Goal: Task Accomplishment & Management: Use online tool/utility

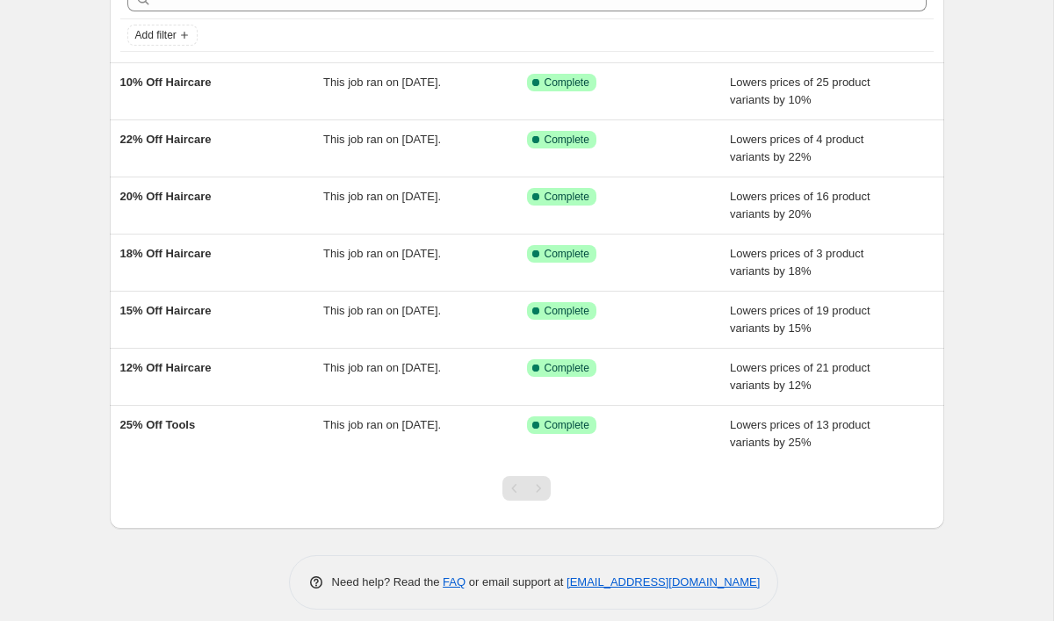
scroll to position [112, 0]
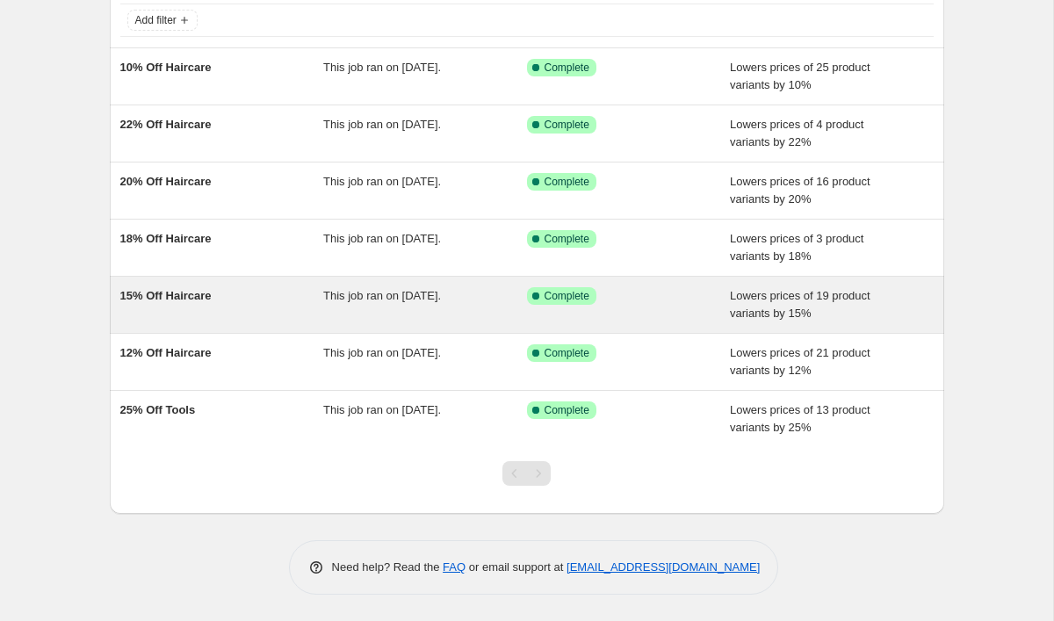
click at [314, 314] on div "15% Off Haircare" at bounding box center [222, 304] width 204 height 35
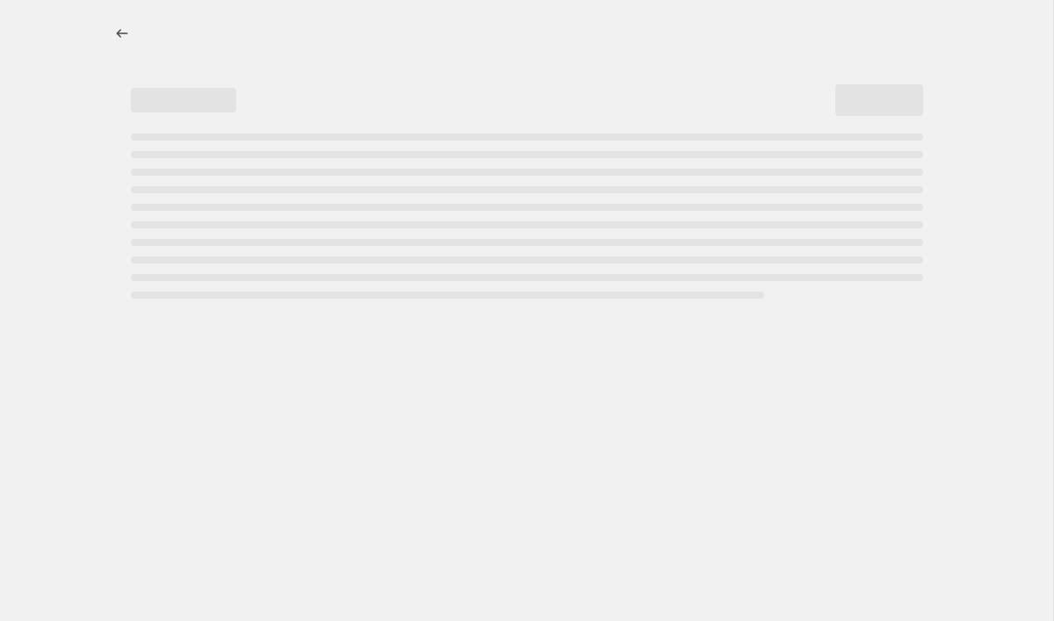
select select "percentage"
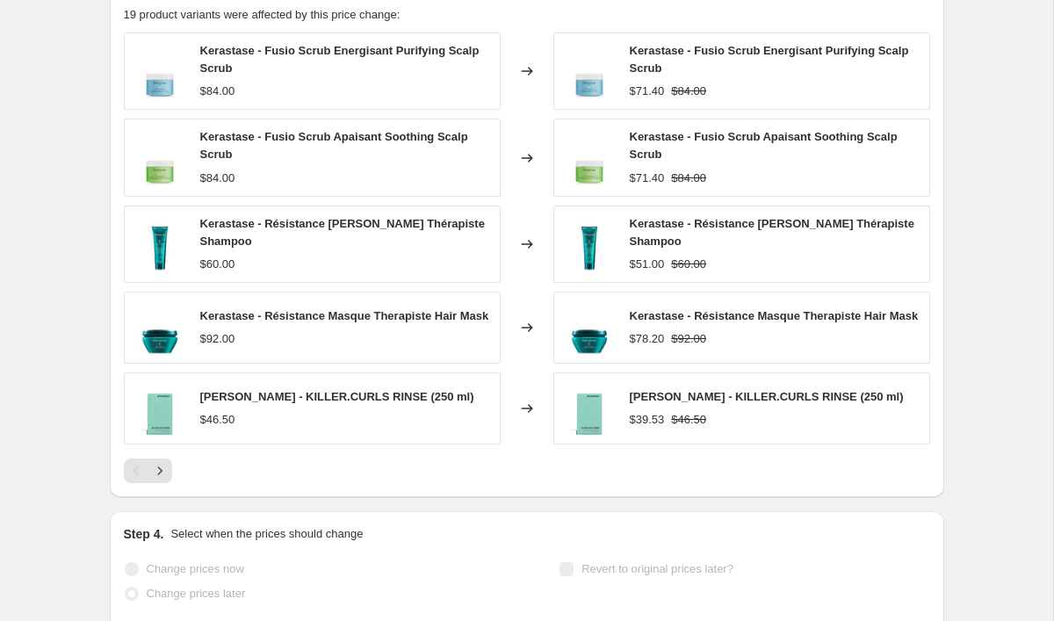
scroll to position [1231, 0]
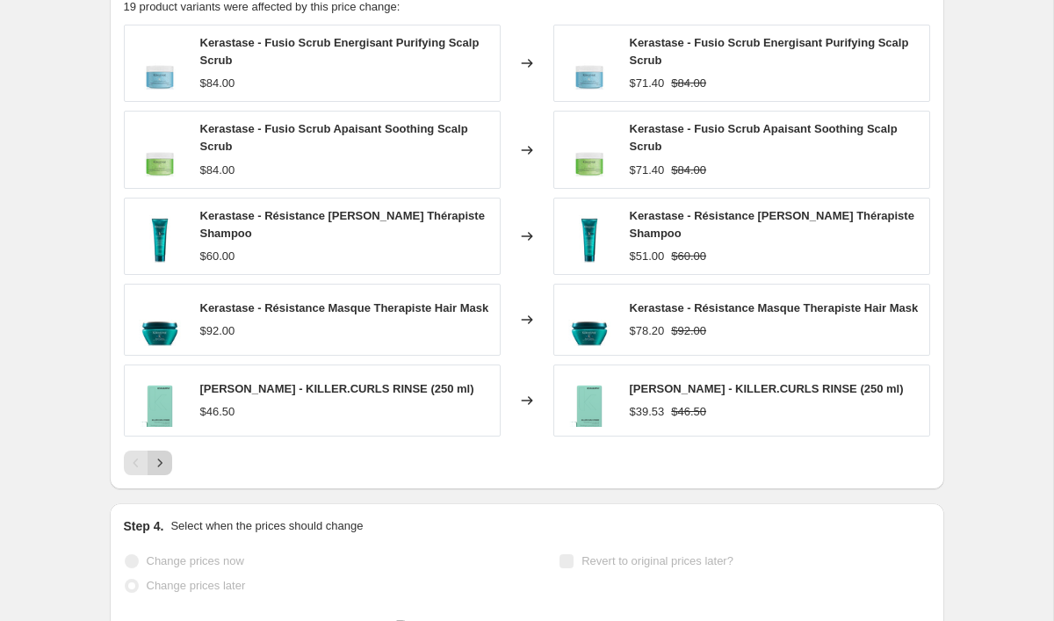
click at [159, 465] on icon "Next" at bounding box center [159, 462] width 4 height 8
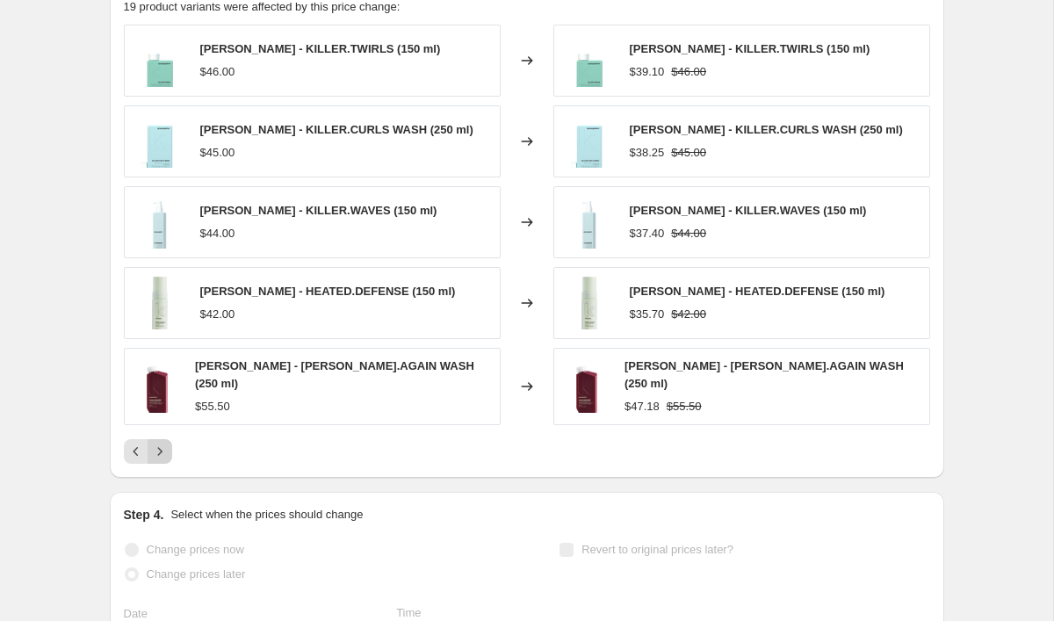
click at [160, 450] on icon "Next" at bounding box center [160, 452] width 18 height 18
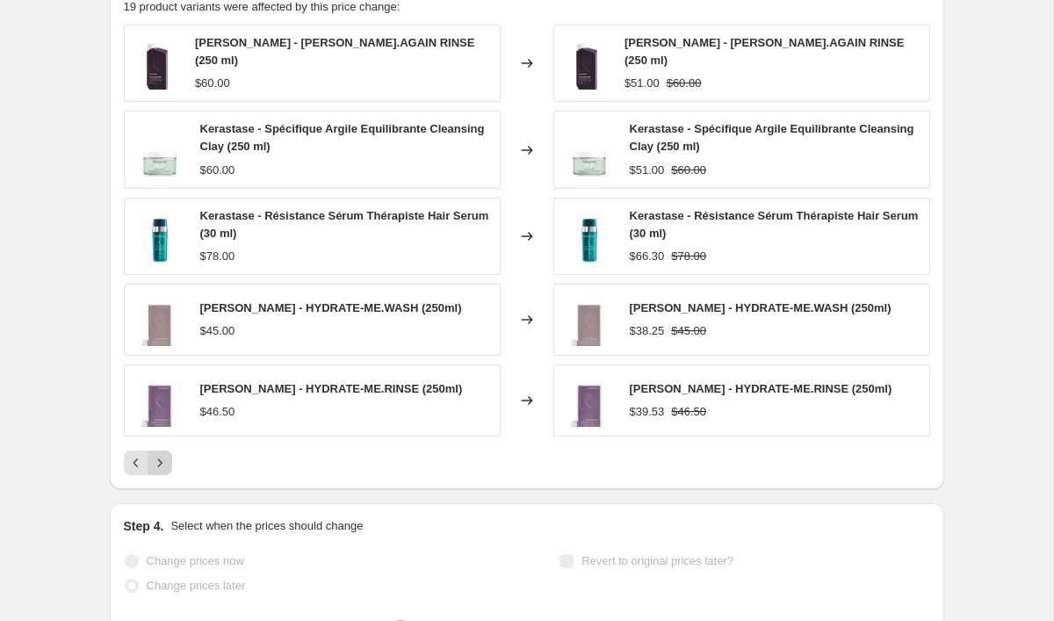
click at [162, 455] on icon "Next" at bounding box center [160, 463] width 18 height 18
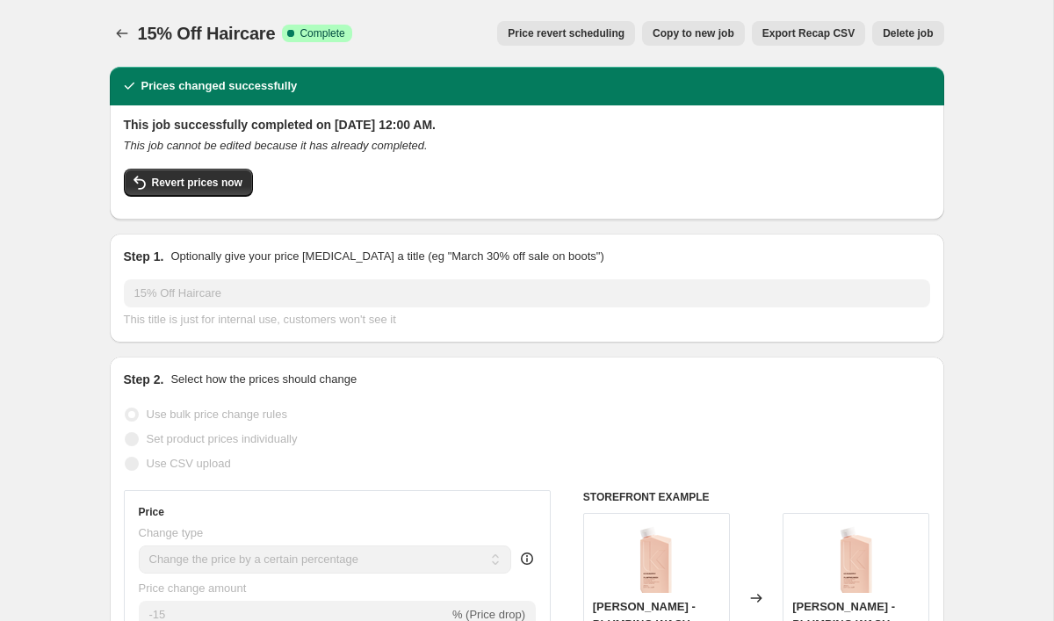
scroll to position [0, 0]
click at [112, 32] on button "Price change jobs" at bounding box center [122, 33] width 25 height 25
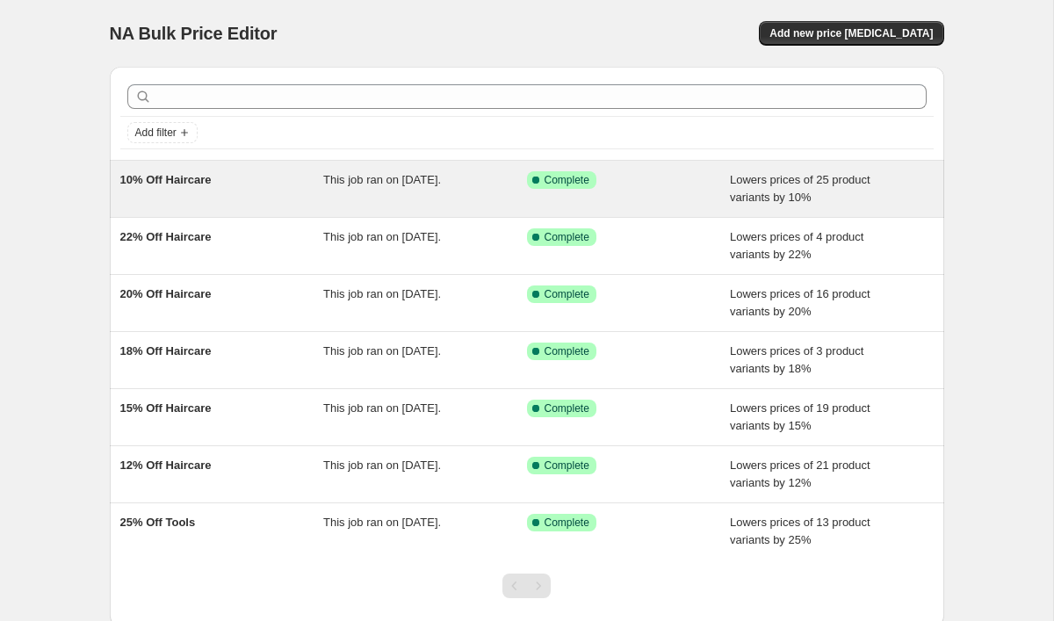
click at [305, 203] on div "10% Off Haircare" at bounding box center [222, 188] width 204 height 35
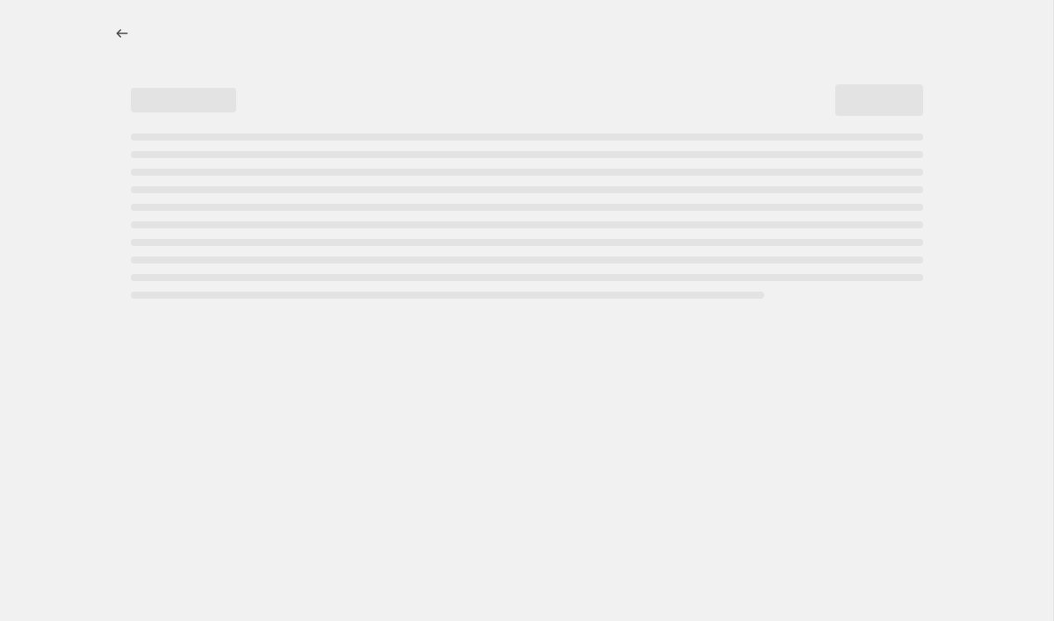
select select "percentage"
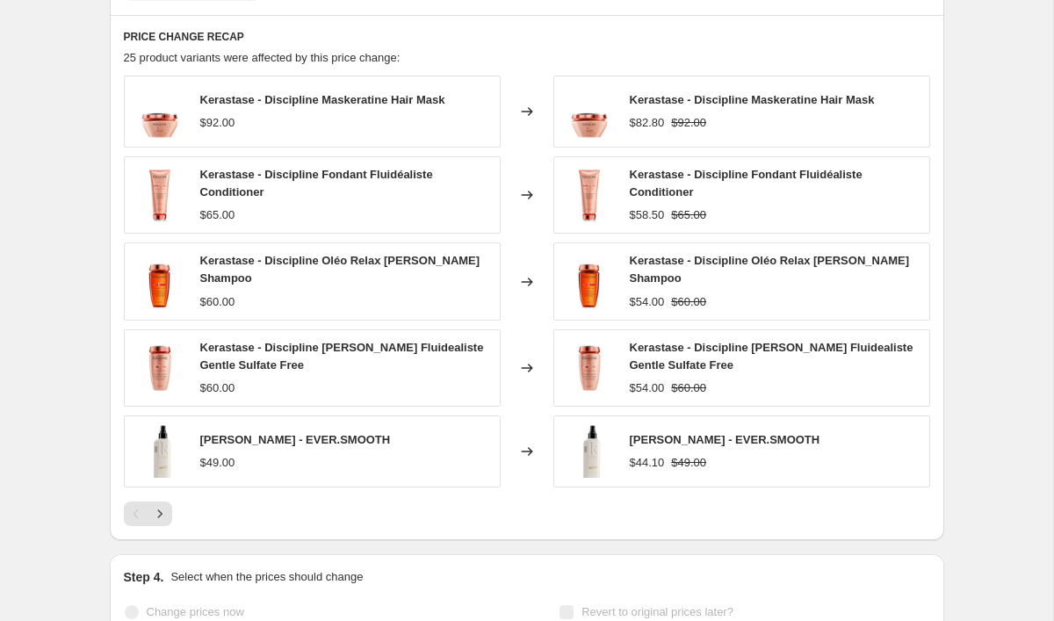
scroll to position [1368, 0]
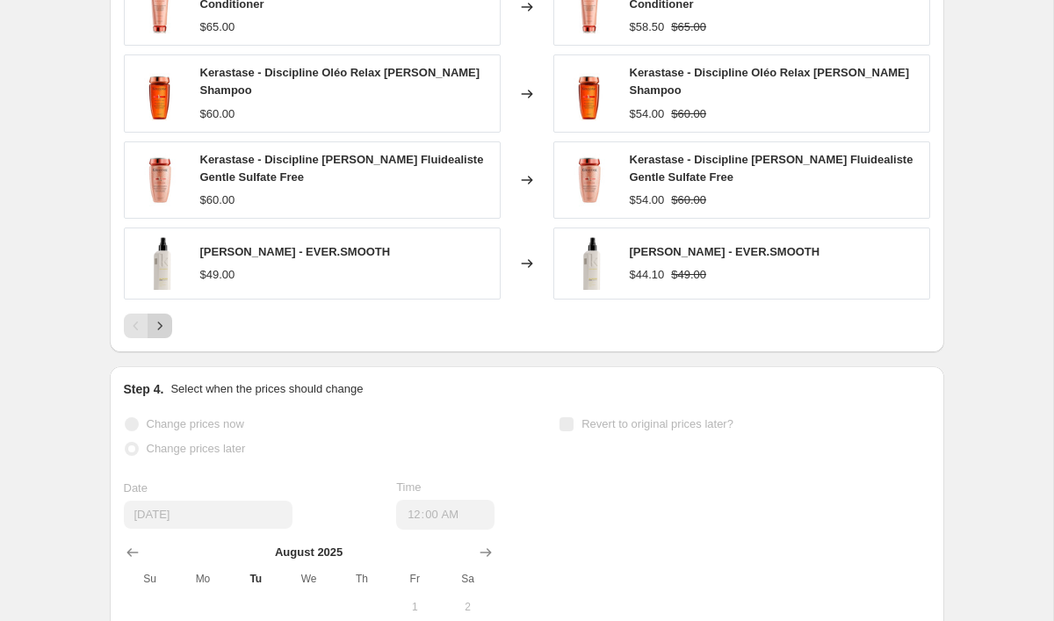
click at [162, 319] on icon "Next" at bounding box center [160, 326] width 18 height 18
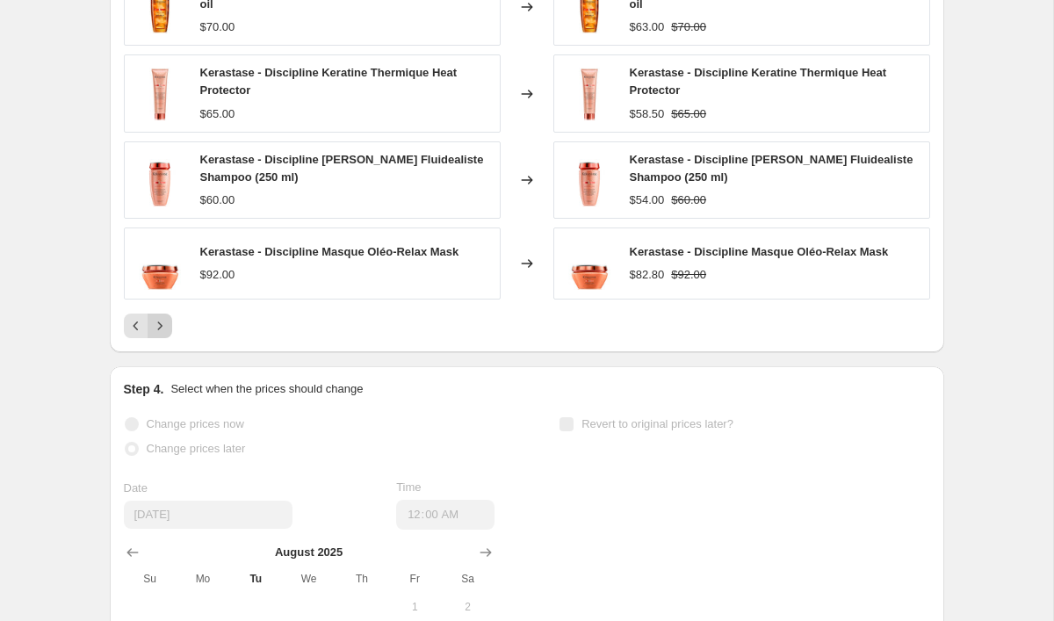
scroll to position [1295, 0]
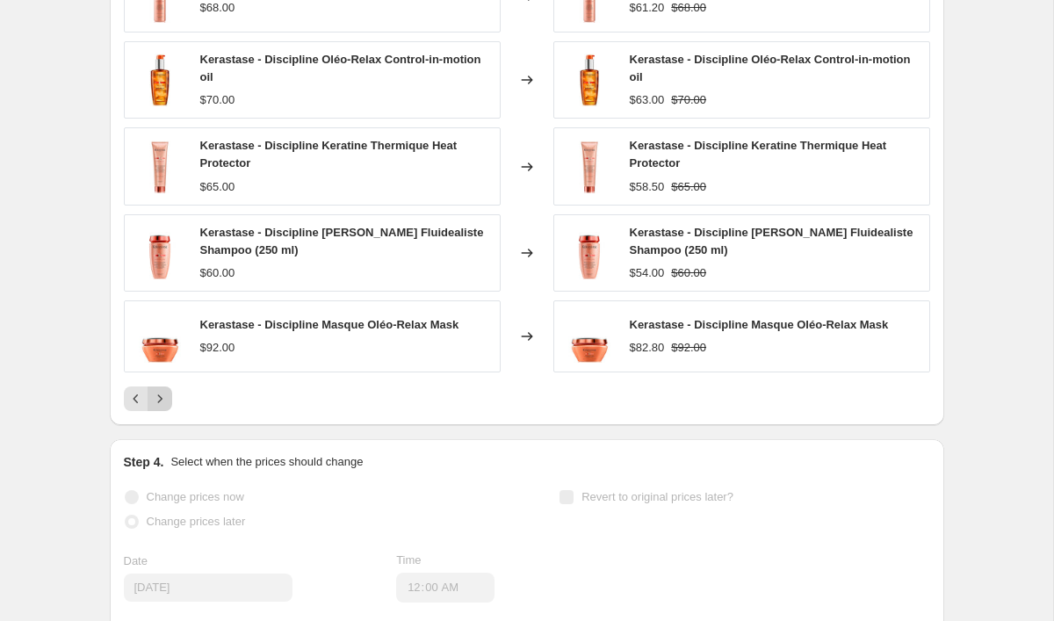
click at [164, 400] on icon "Next" at bounding box center [160, 399] width 18 height 18
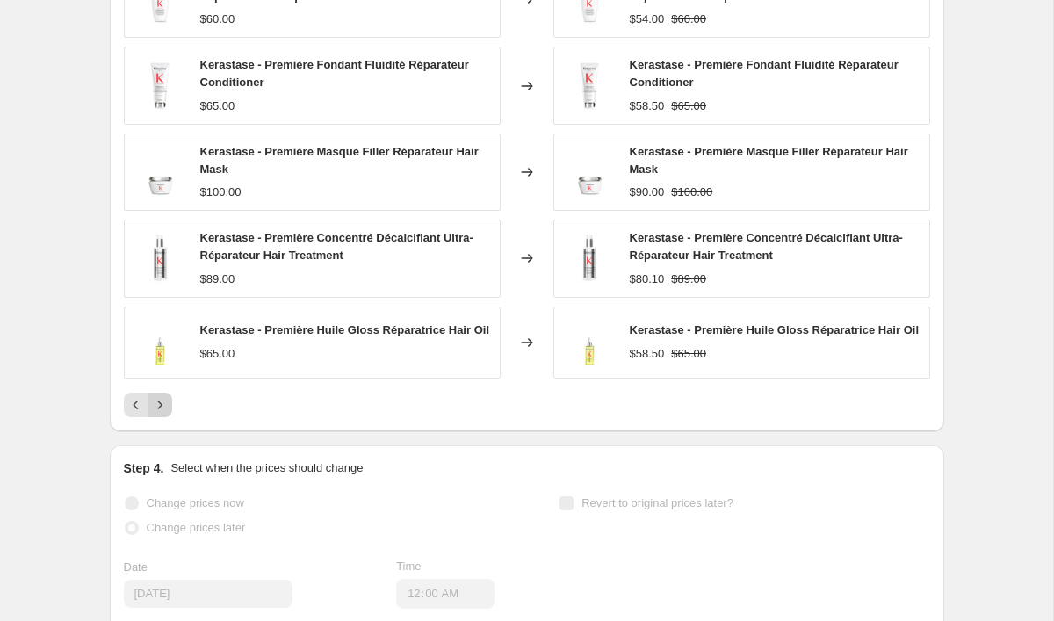
click at [165, 403] on icon "Next" at bounding box center [160, 405] width 18 height 18
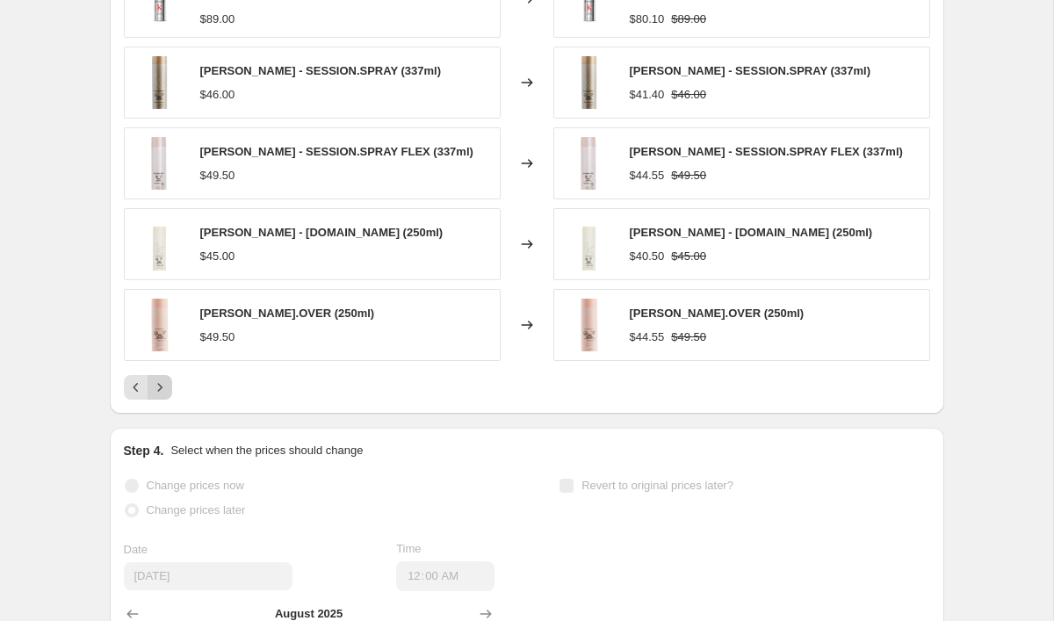
click at [162, 389] on icon "Next" at bounding box center [160, 387] width 18 height 18
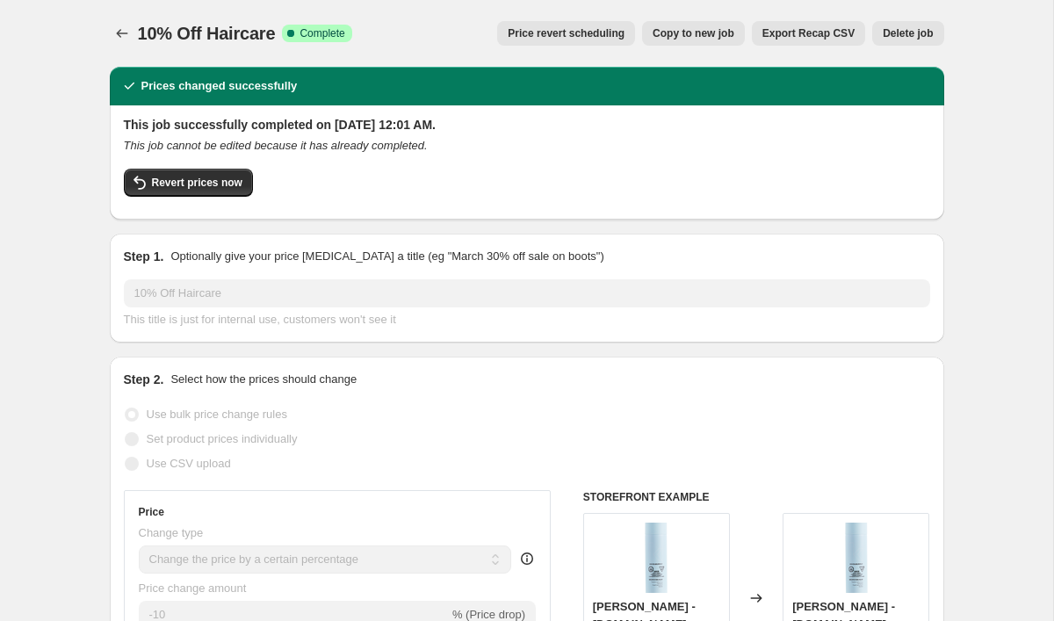
scroll to position [0, 0]
click at [114, 39] on icon "Price change jobs" at bounding box center [122, 34] width 18 height 18
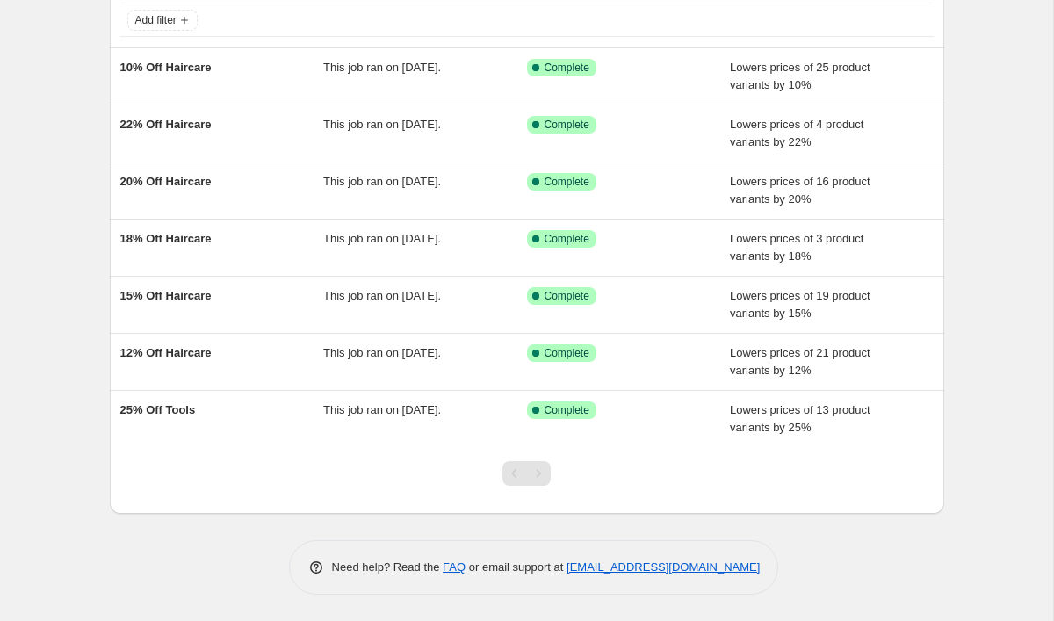
scroll to position [112, 0]
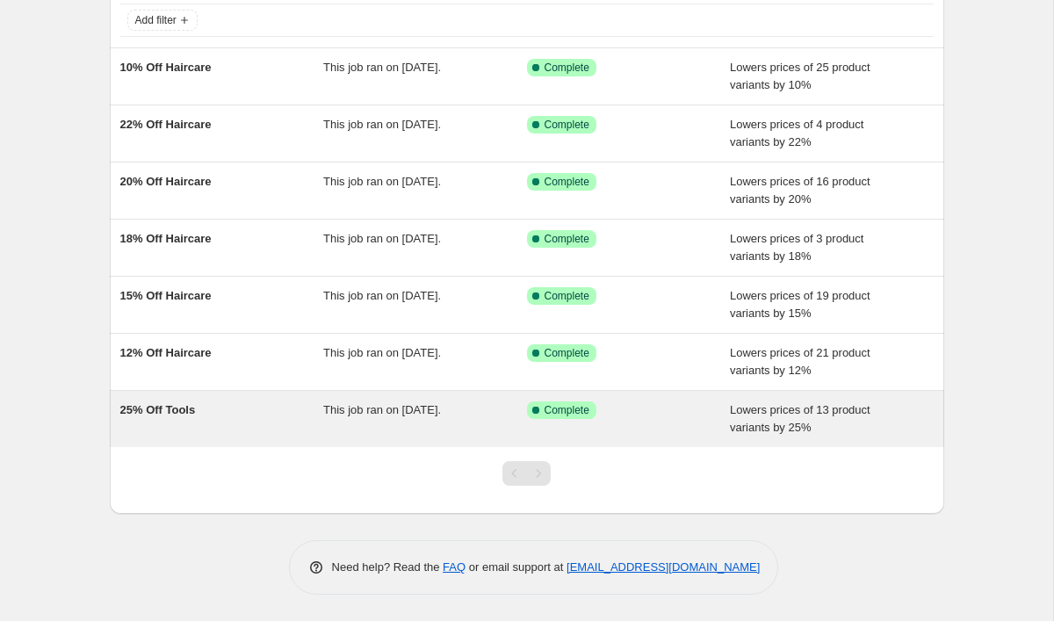
click at [271, 410] on div "25% Off Tools" at bounding box center [222, 418] width 204 height 35
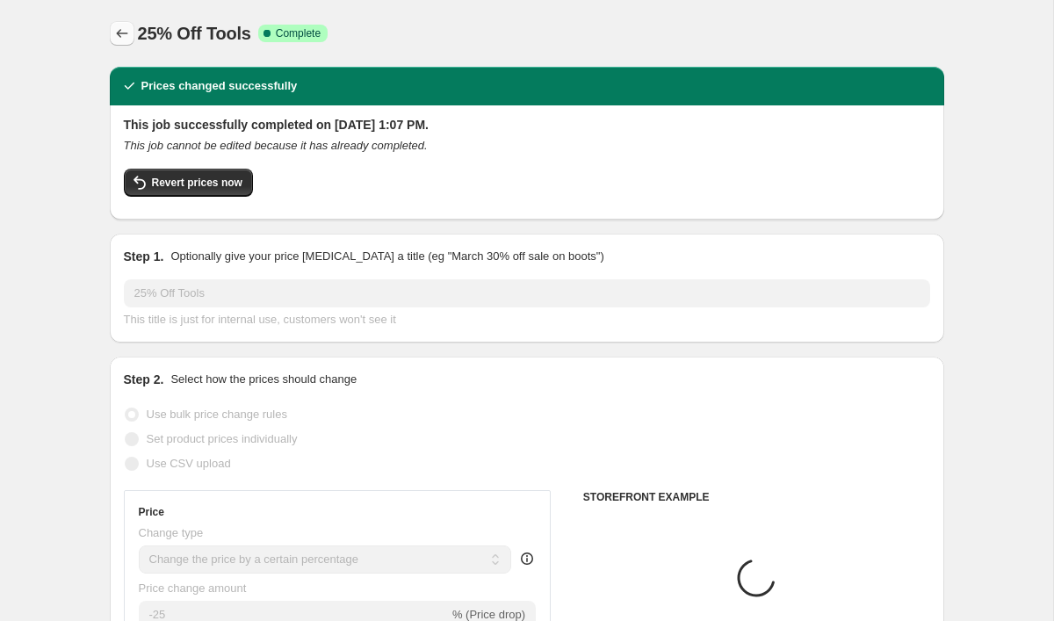
click at [126, 32] on icon "Price change jobs" at bounding box center [122, 34] width 18 height 18
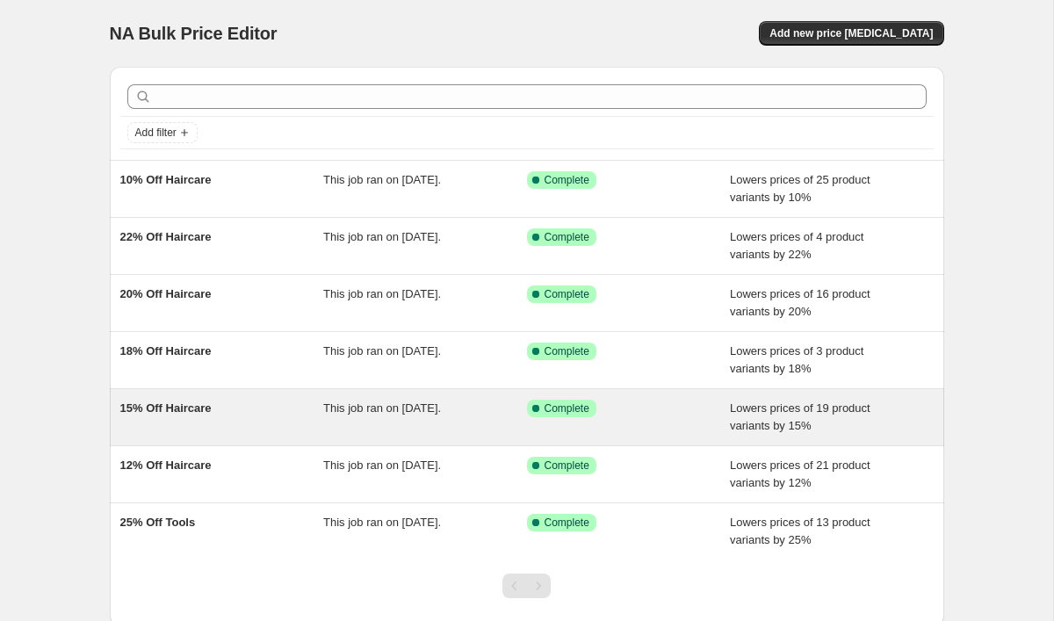
click at [208, 427] on div "15% Off Haircare" at bounding box center [222, 416] width 204 height 35
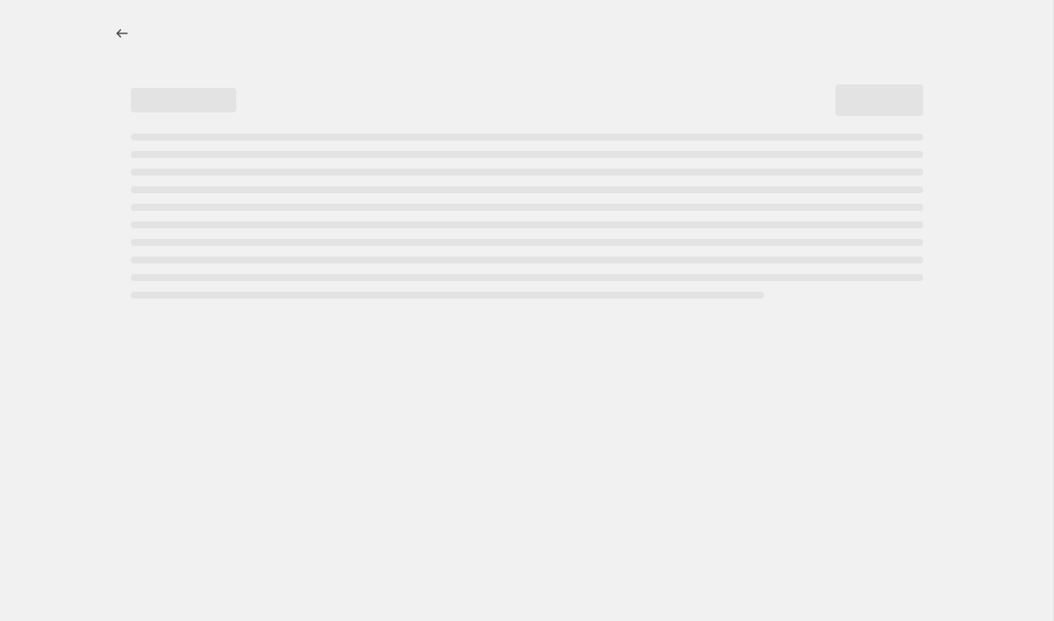
select select "percentage"
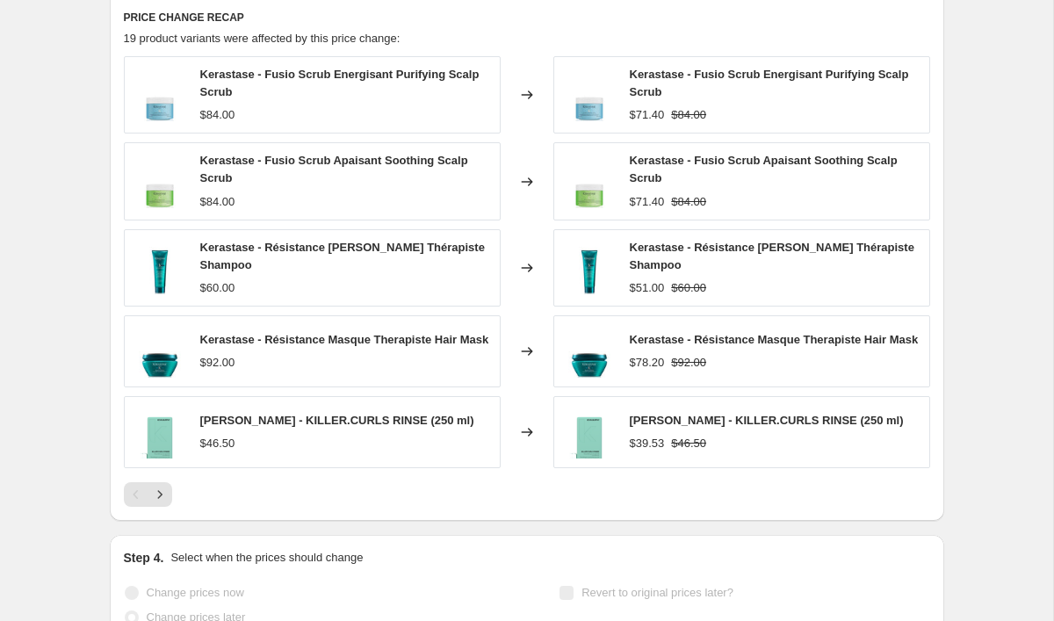
scroll to position [1277, 0]
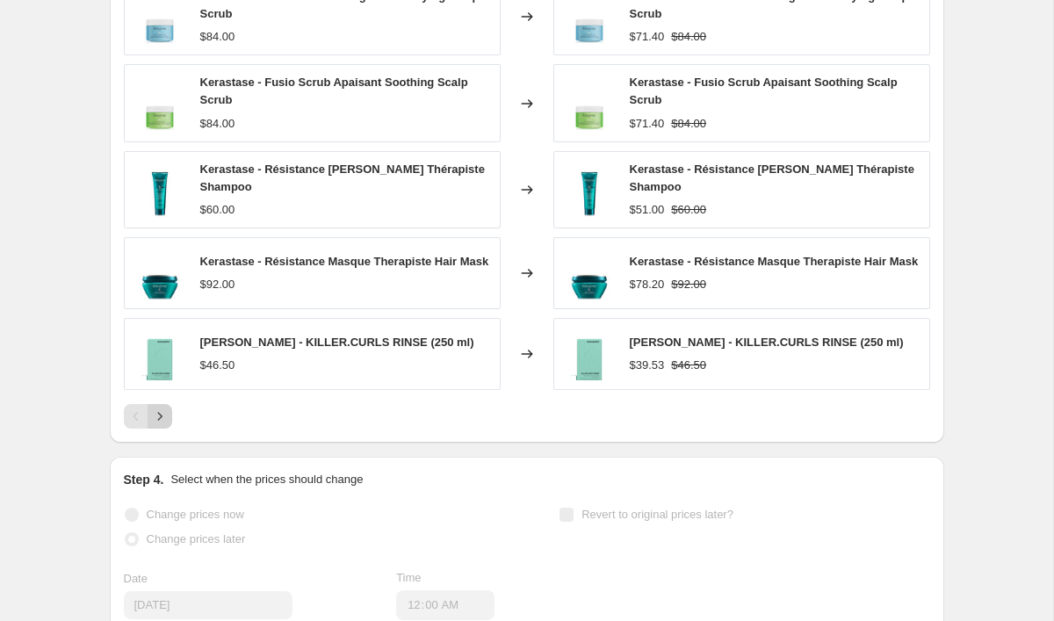
click at [162, 414] on icon "Next" at bounding box center [160, 416] width 18 height 18
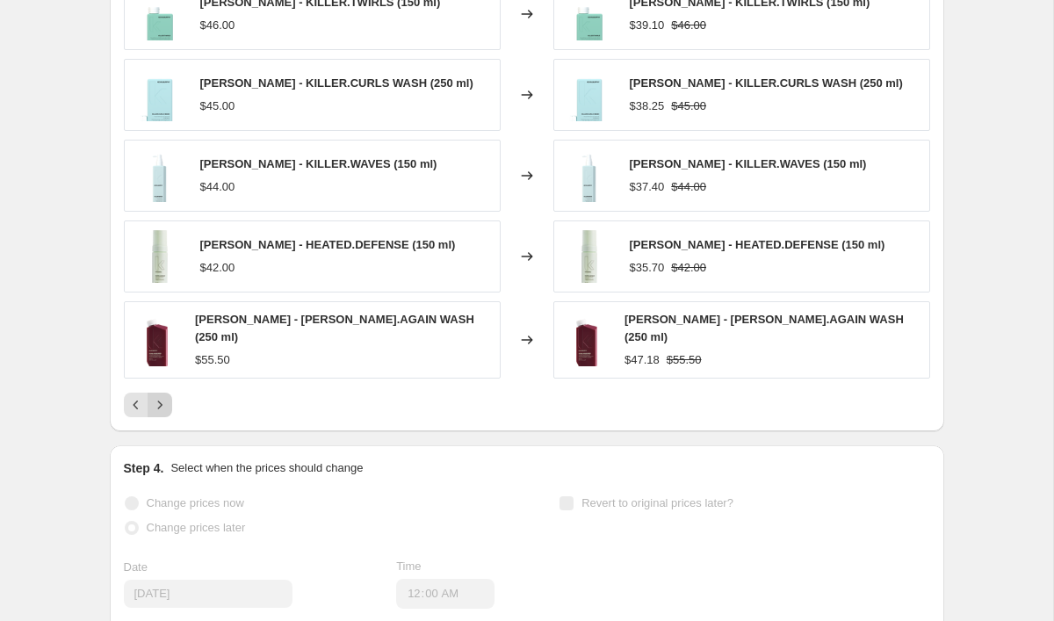
click at [162, 401] on icon "Next" at bounding box center [160, 405] width 18 height 18
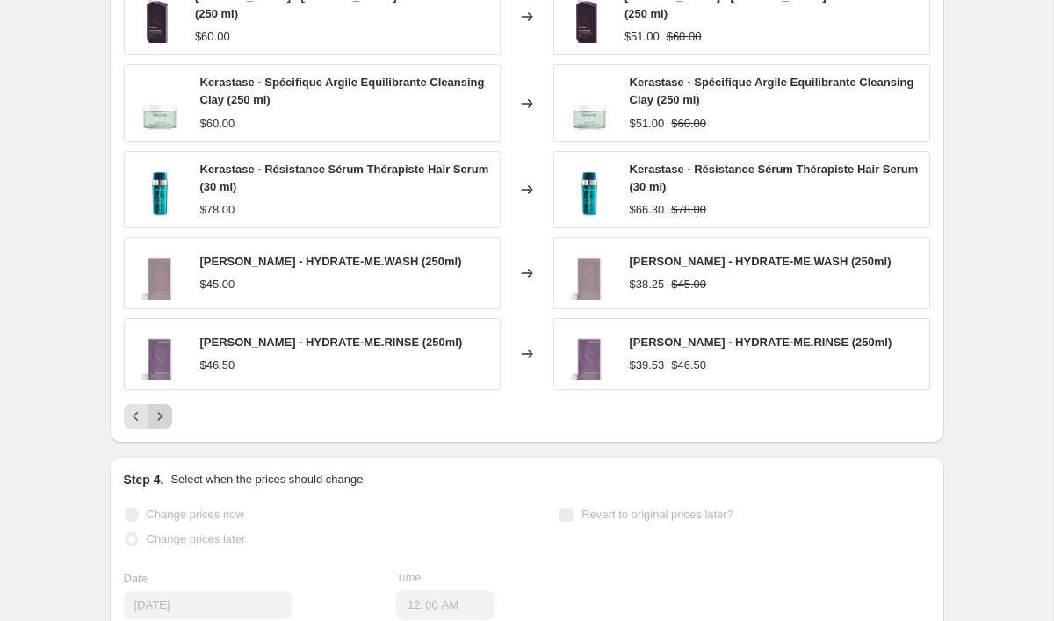
click at [162, 404] on button "Next" at bounding box center [160, 416] width 25 height 25
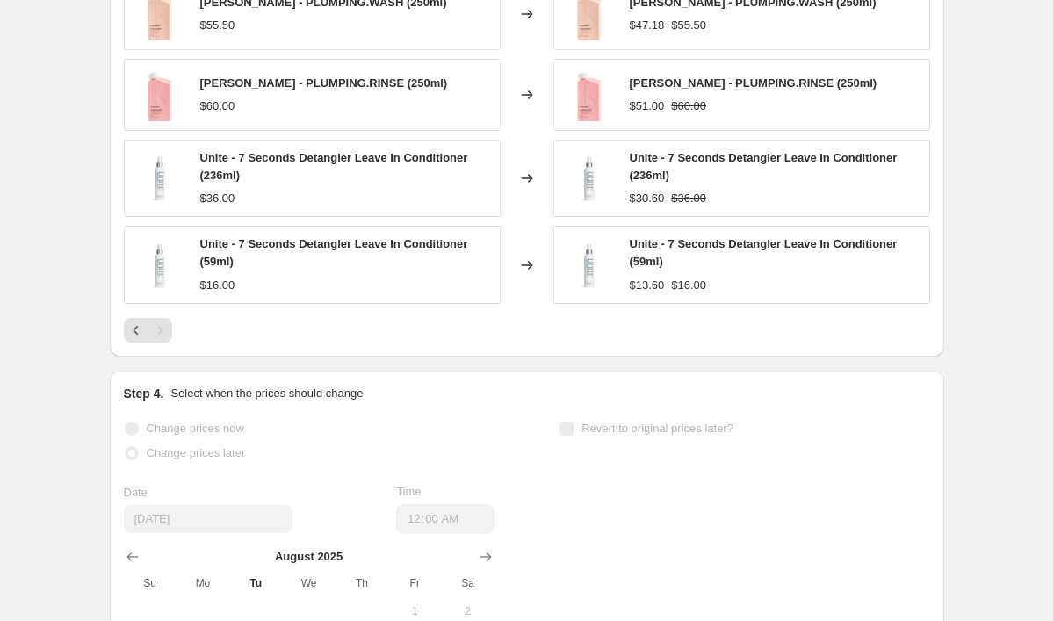
click at [164, 327] on div "Pagination" at bounding box center [160, 330] width 25 height 25
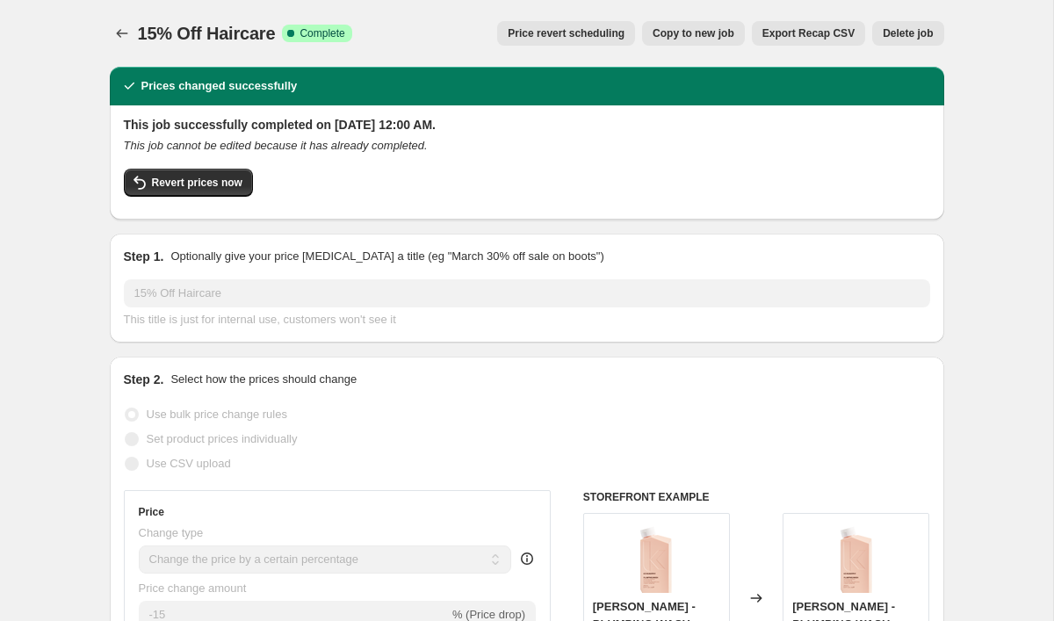
scroll to position [0, 0]
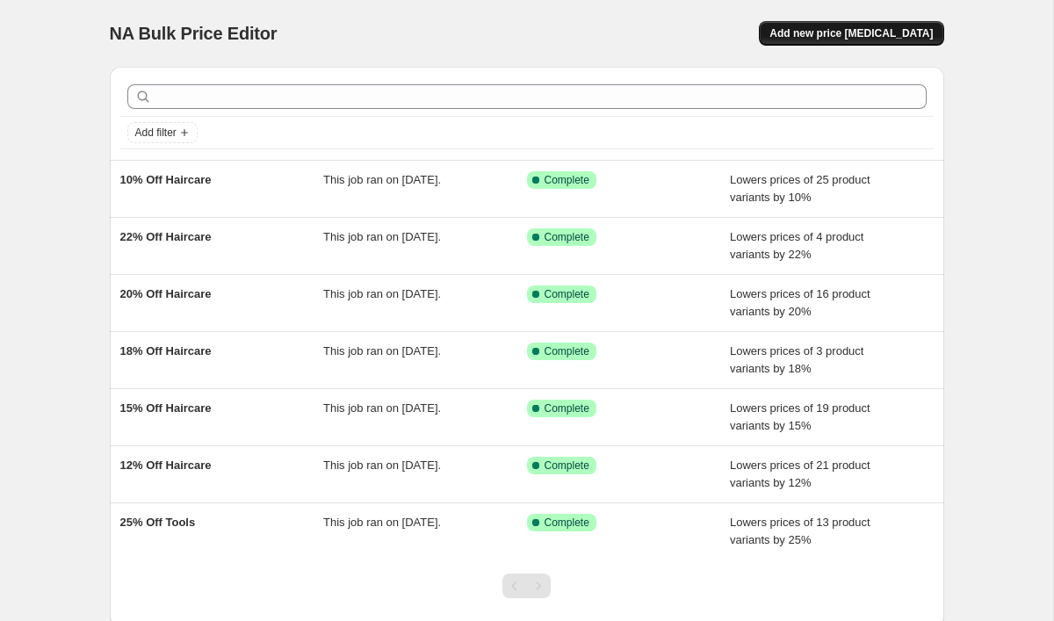
click at [815, 31] on span "Add new price [MEDICAL_DATA]" at bounding box center [850, 33] width 163 height 14
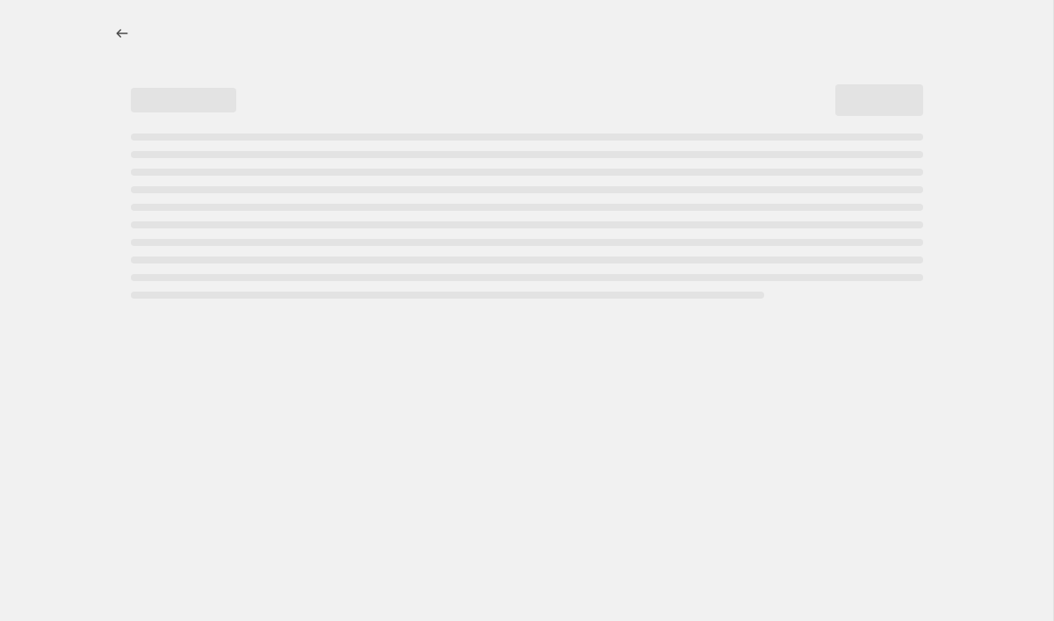
select select "percentage"
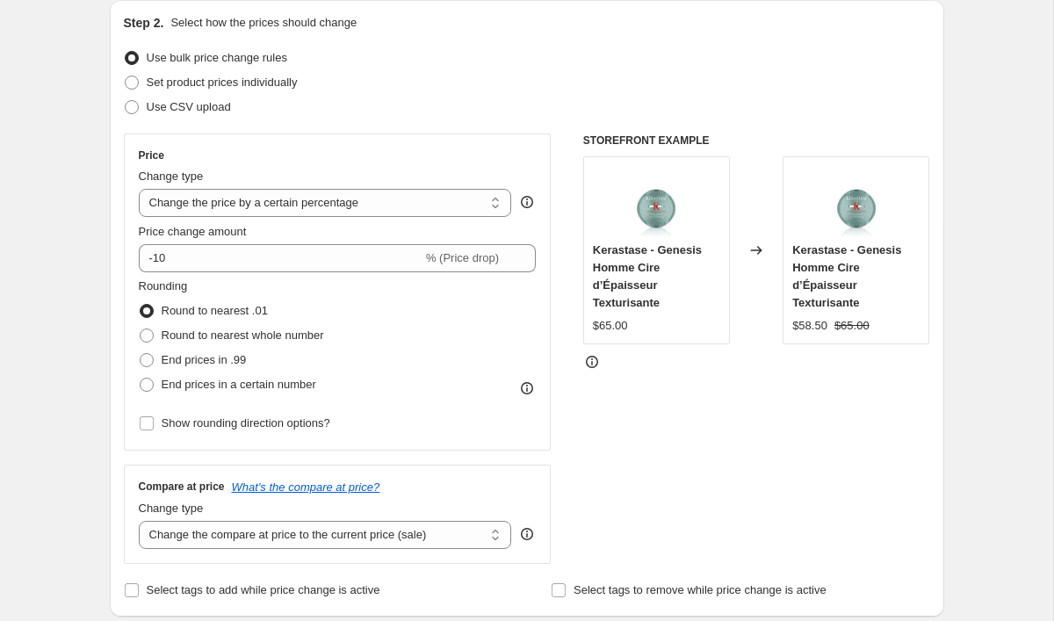
scroll to position [192, 0]
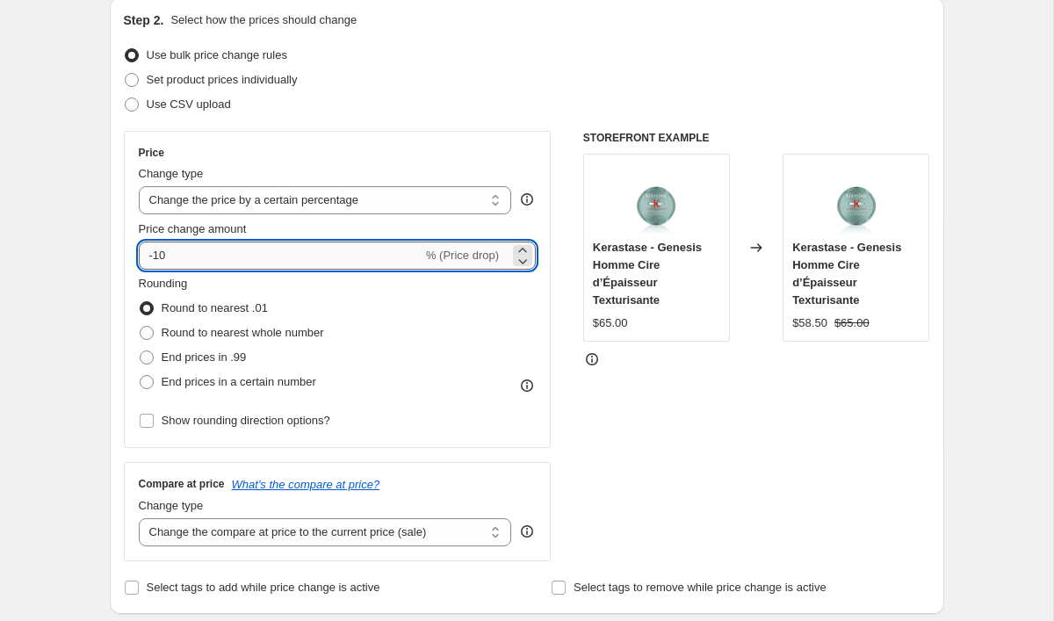
click at [194, 258] on input "-10" at bounding box center [281, 255] width 284 height 28
type input "-15"
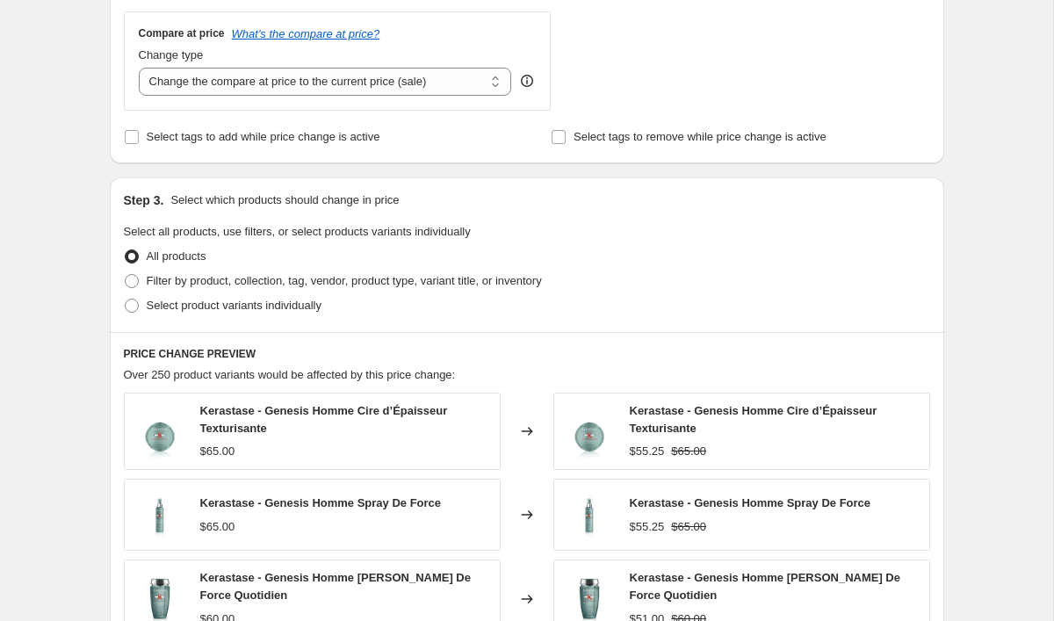
scroll to position [655, 0]
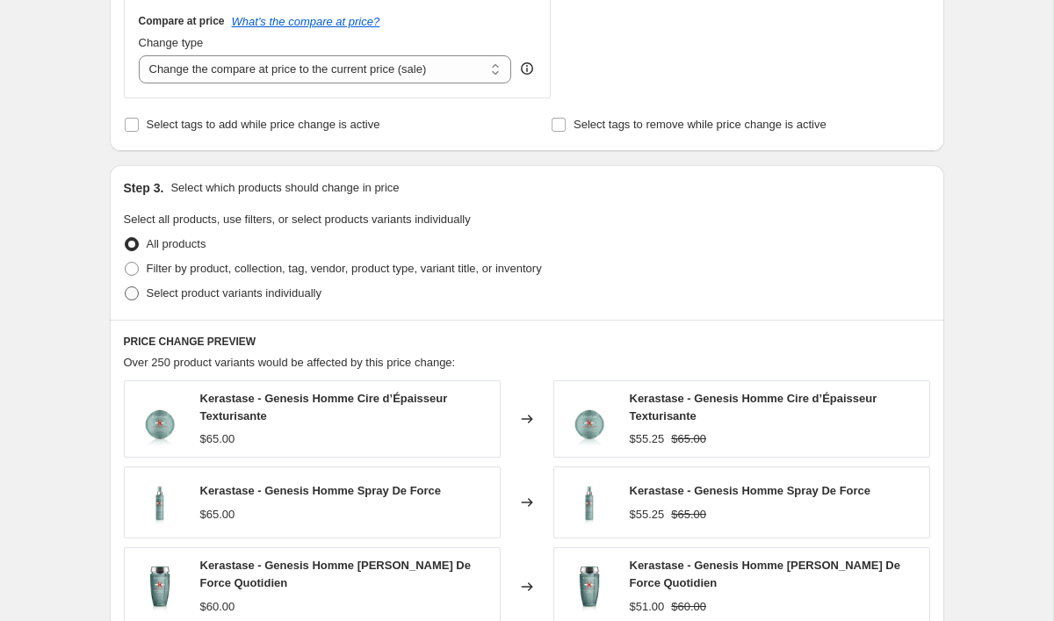
click at [135, 301] on label "Select product variants individually" at bounding box center [223, 293] width 198 height 25
click at [126, 287] on input "Select product variants individually" at bounding box center [125, 286] width 1 height 1
radio input "true"
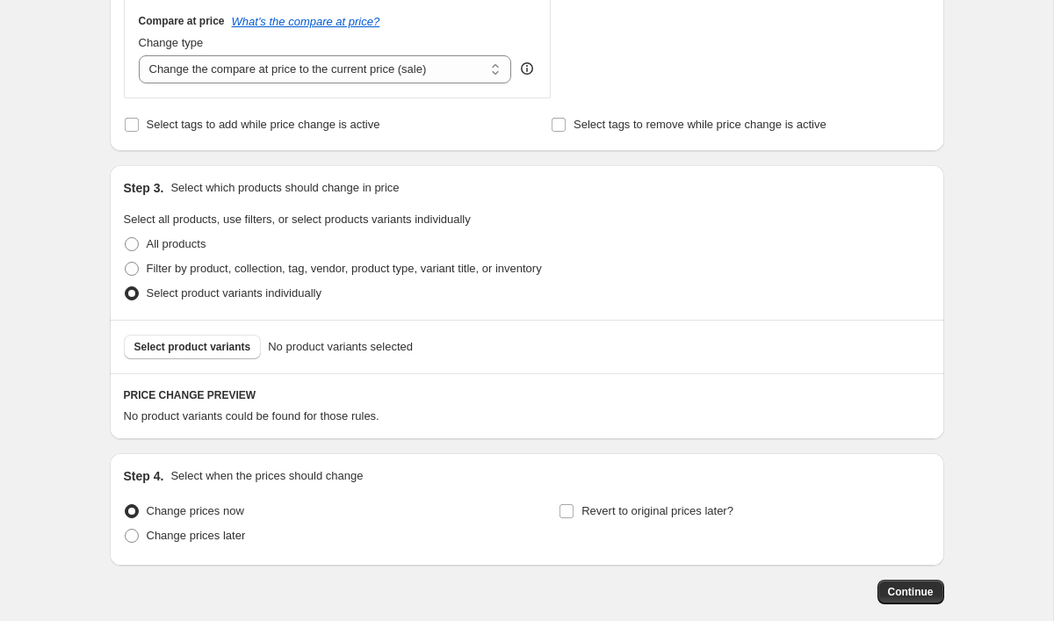
scroll to position [669, 0]
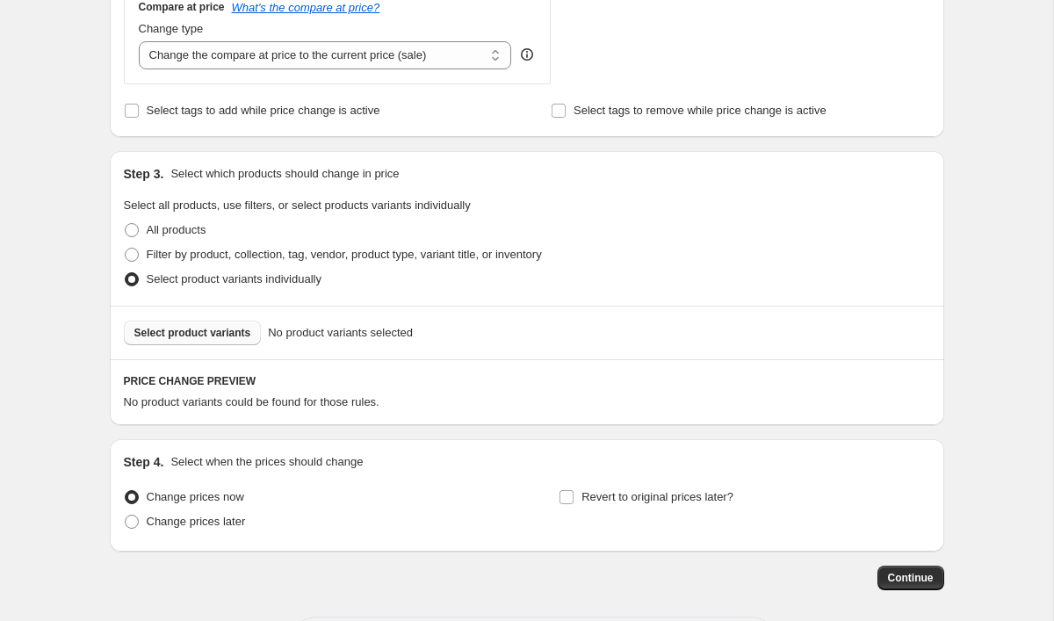
click at [225, 340] on button "Select product variants" at bounding box center [193, 332] width 138 height 25
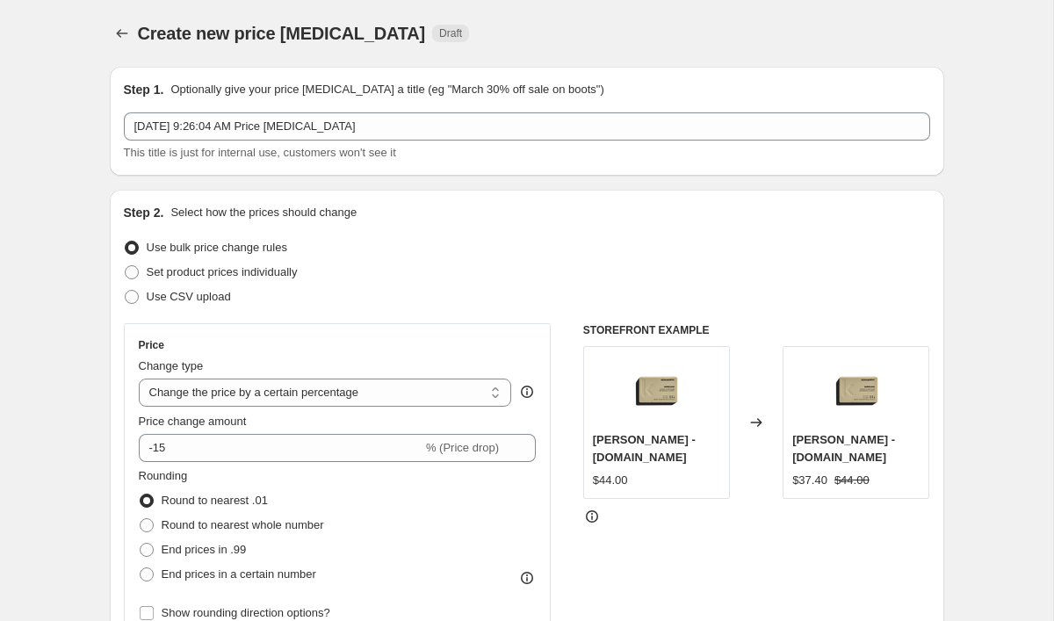
scroll to position [2, 0]
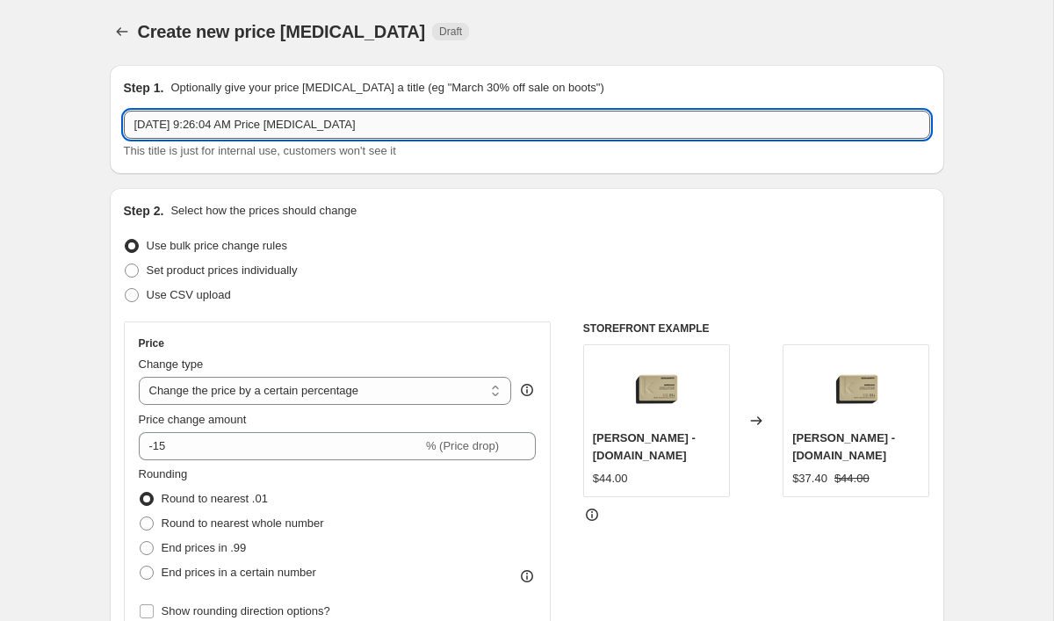
click at [444, 122] on input "Aug 19, 2025 at 9:26:04 AM Price change job" at bounding box center [527, 125] width 806 height 28
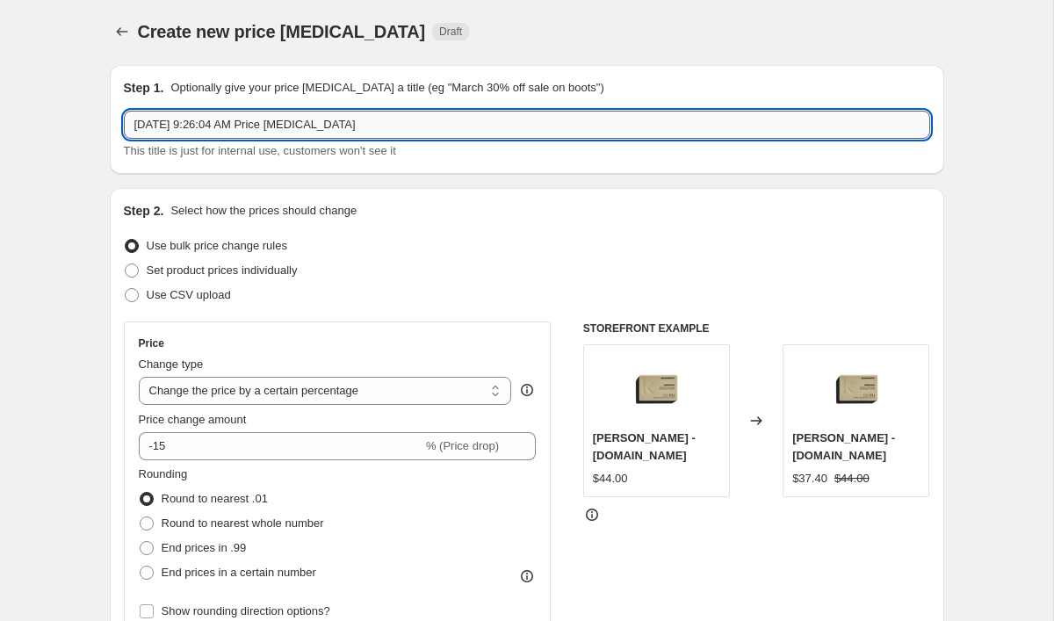
click at [444, 122] on input "Aug 19, 2025 at 9:26:04 AM Price change job" at bounding box center [527, 125] width 806 height 28
type input "15% off km pucks"
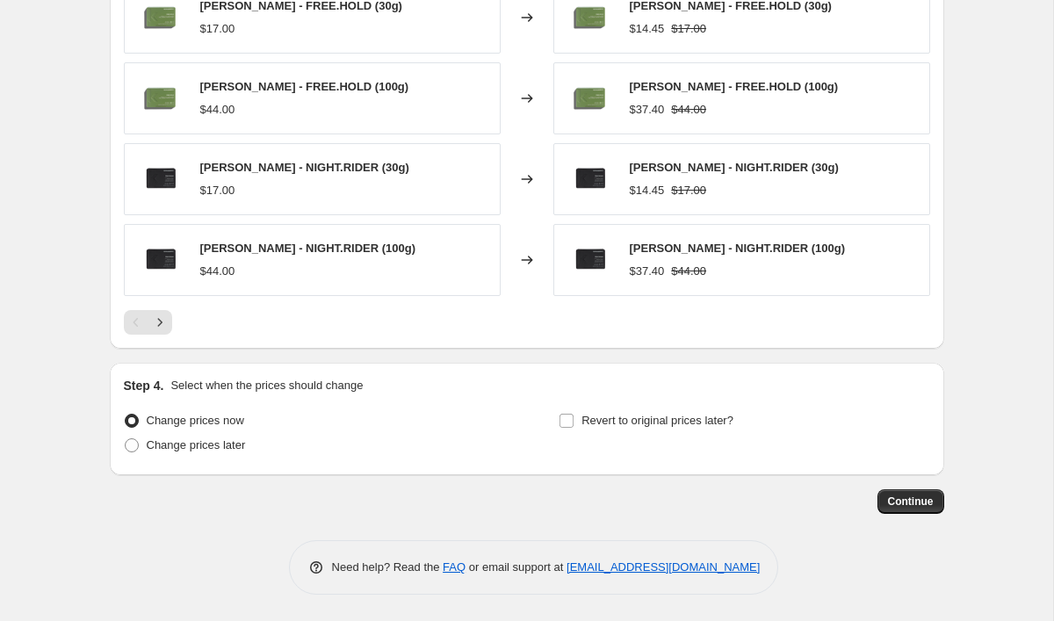
scroll to position [1188, 0]
click at [915, 506] on span "Continue" at bounding box center [911, 501] width 46 height 14
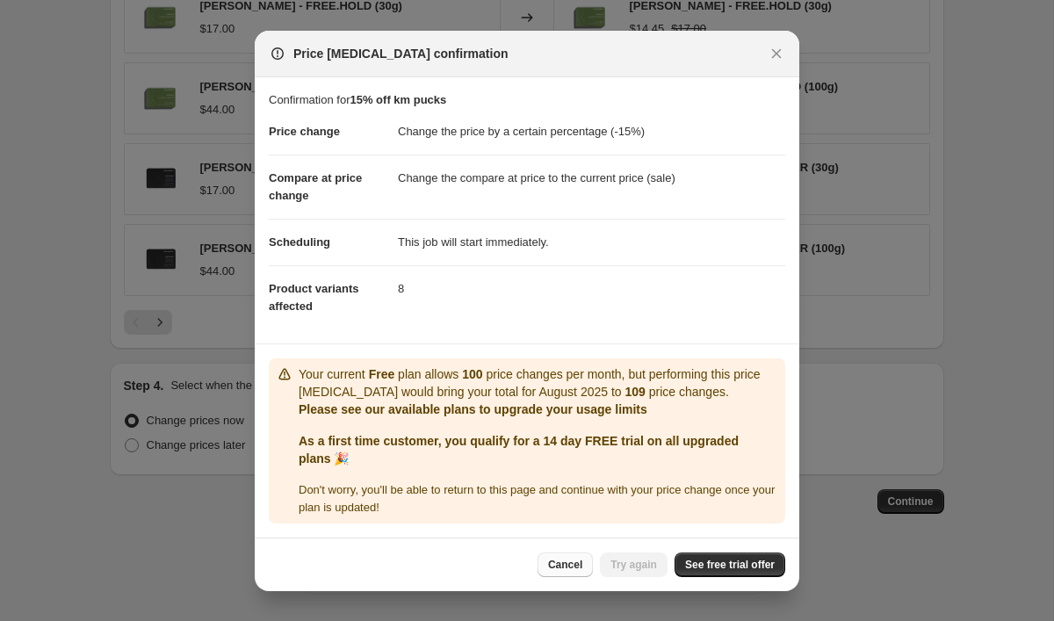
click at [565, 560] on span "Cancel" at bounding box center [565, 565] width 34 height 14
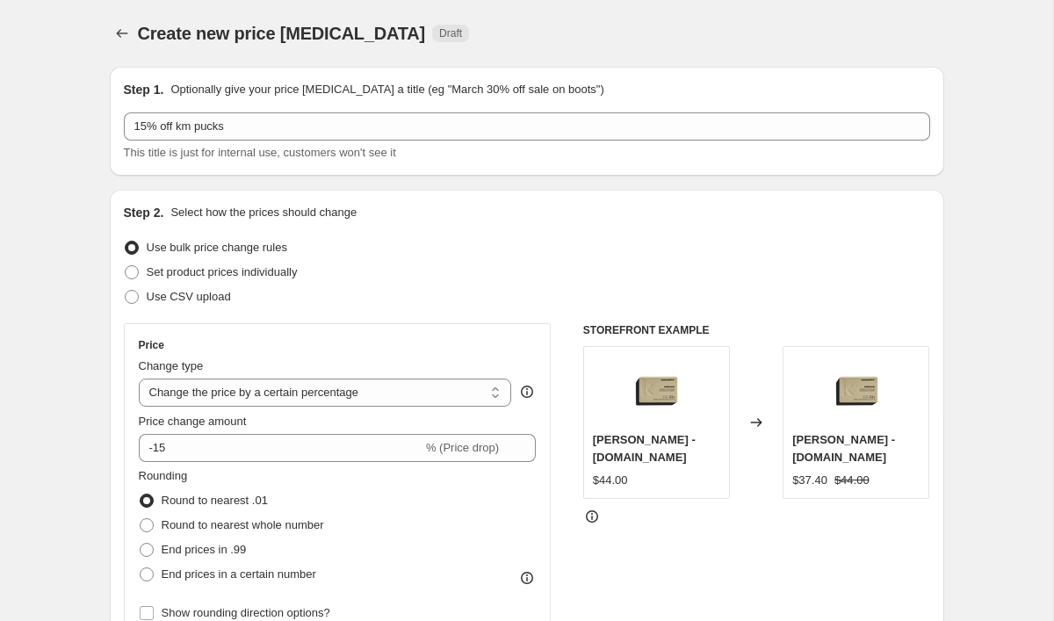
scroll to position [0, 0]
click at [123, 38] on icon "Price change jobs" at bounding box center [122, 34] width 18 height 18
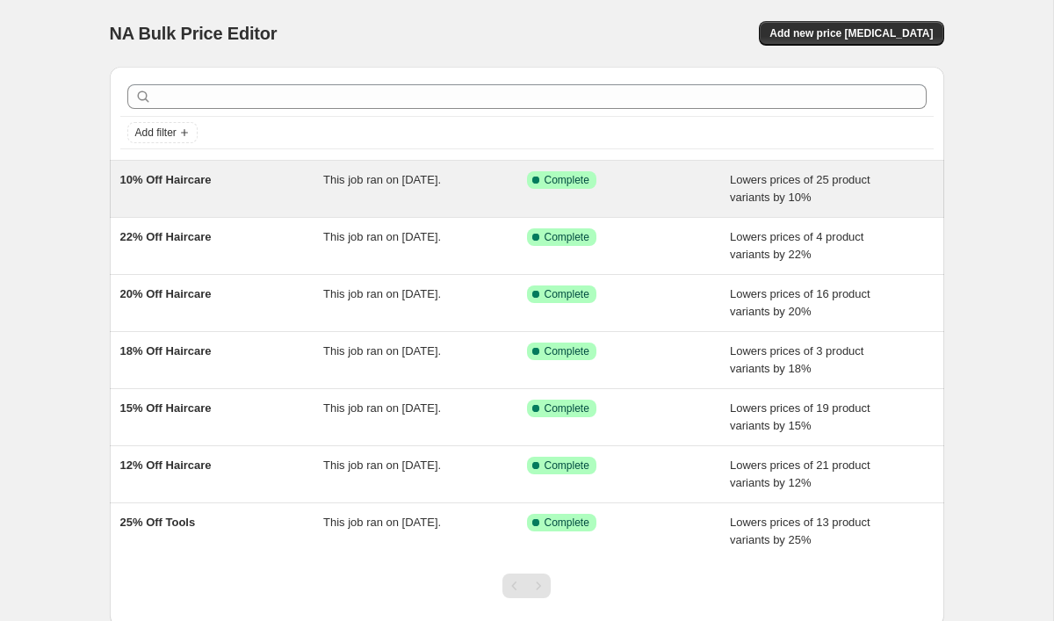
click at [289, 191] on div "10% Off Haircare" at bounding box center [222, 188] width 204 height 35
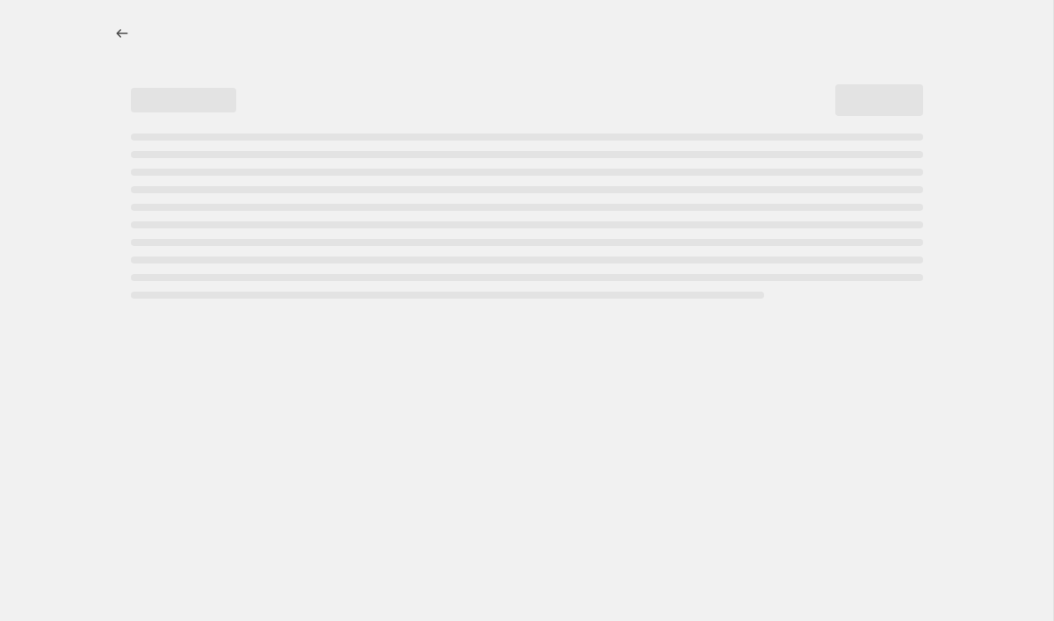
select select "percentage"
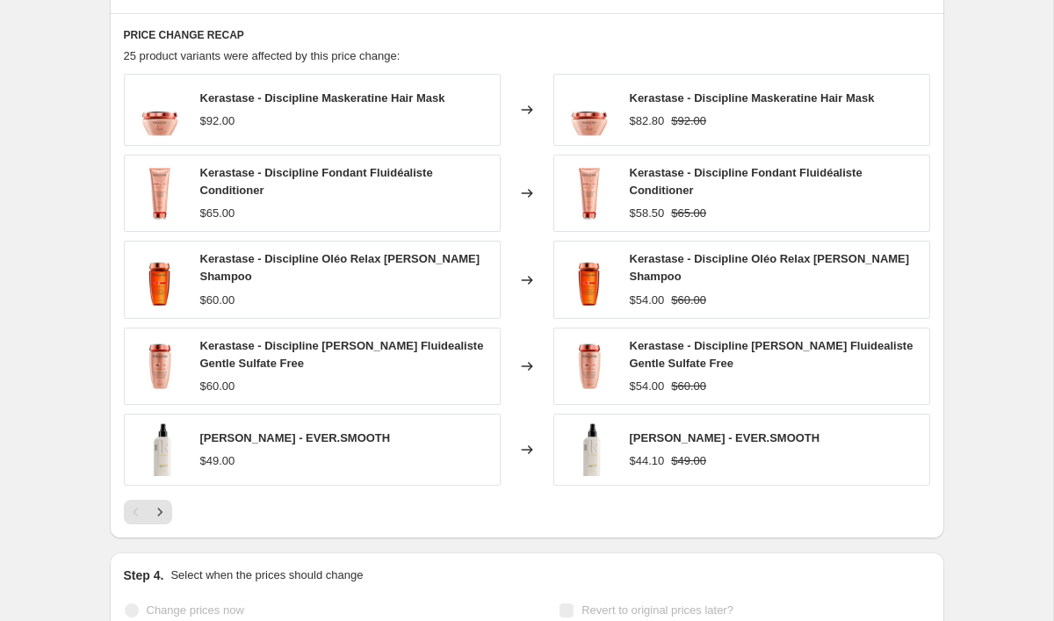
scroll to position [1184, 0]
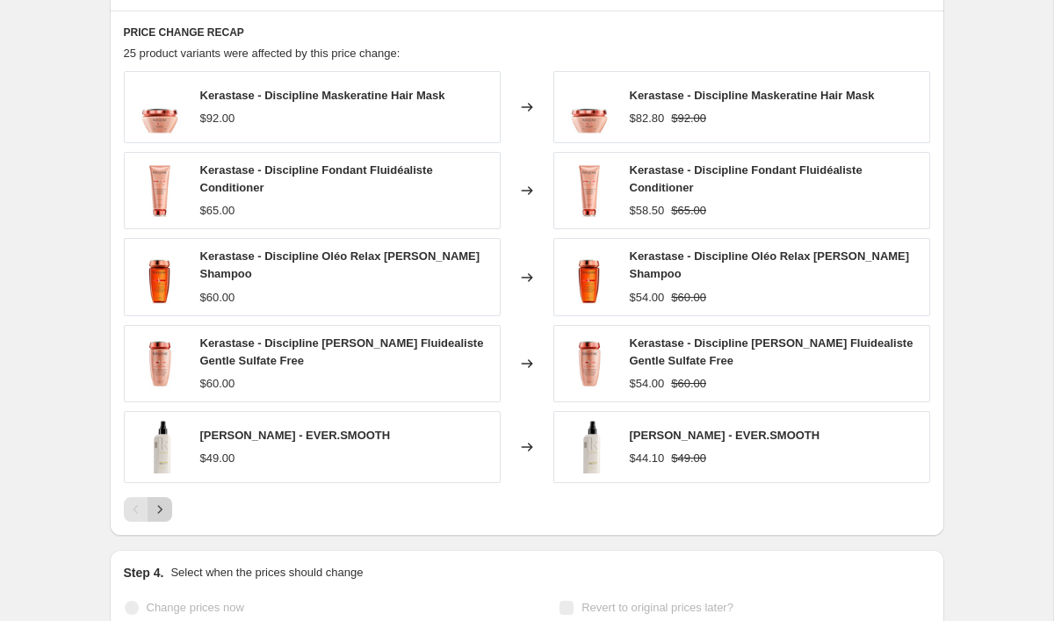
click at [161, 500] on icon "Next" at bounding box center [160, 509] width 18 height 18
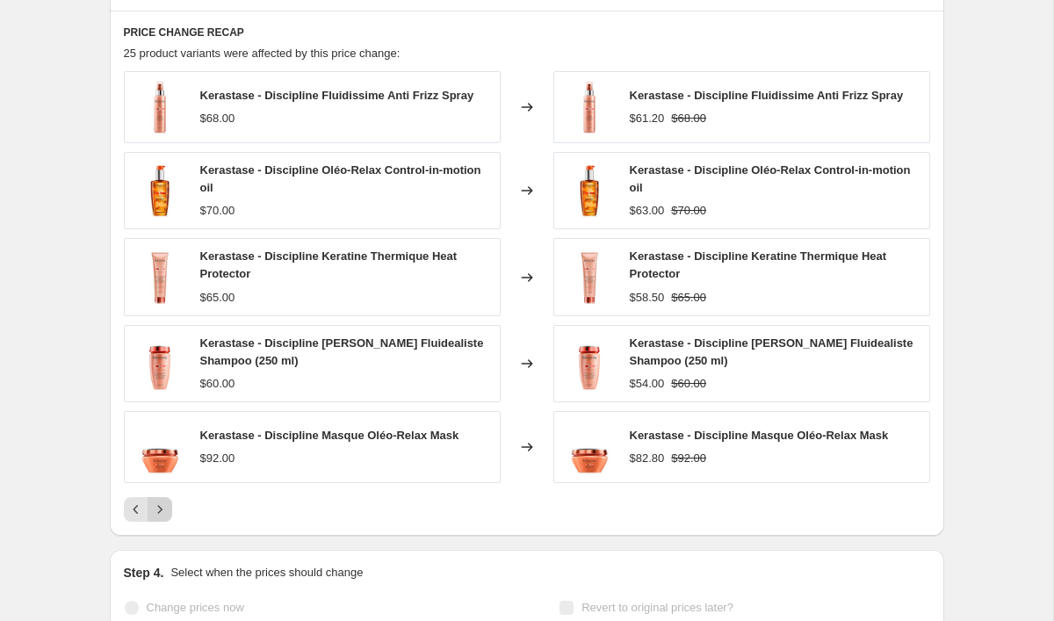
click at [162, 507] on icon "Next" at bounding box center [160, 509] width 18 height 18
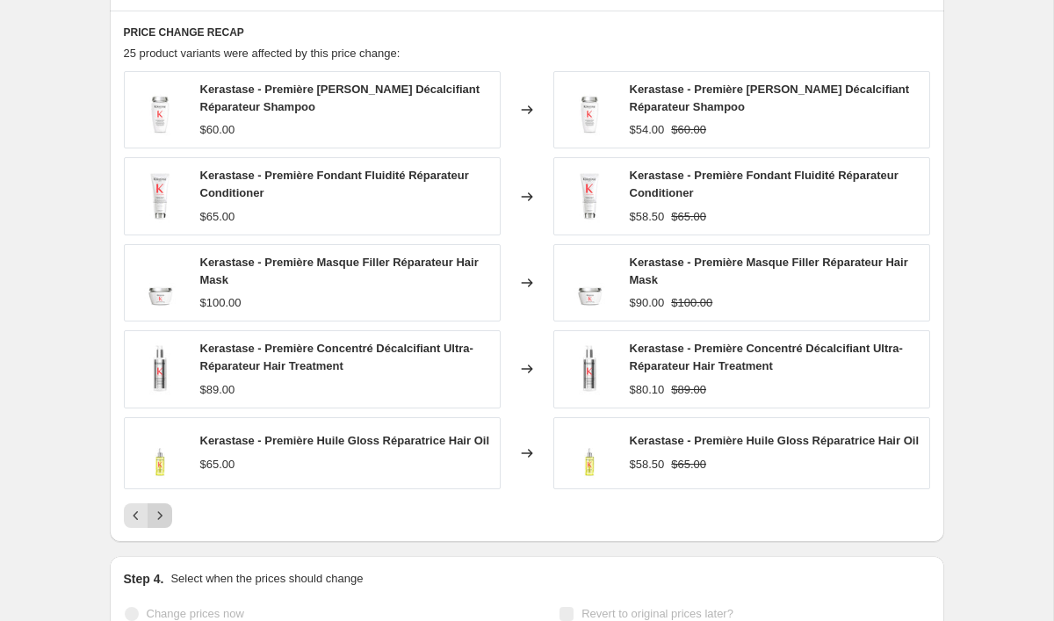
click at [161, 519] on icon "Next" at bounding box center [159, 515] width 4 height 8
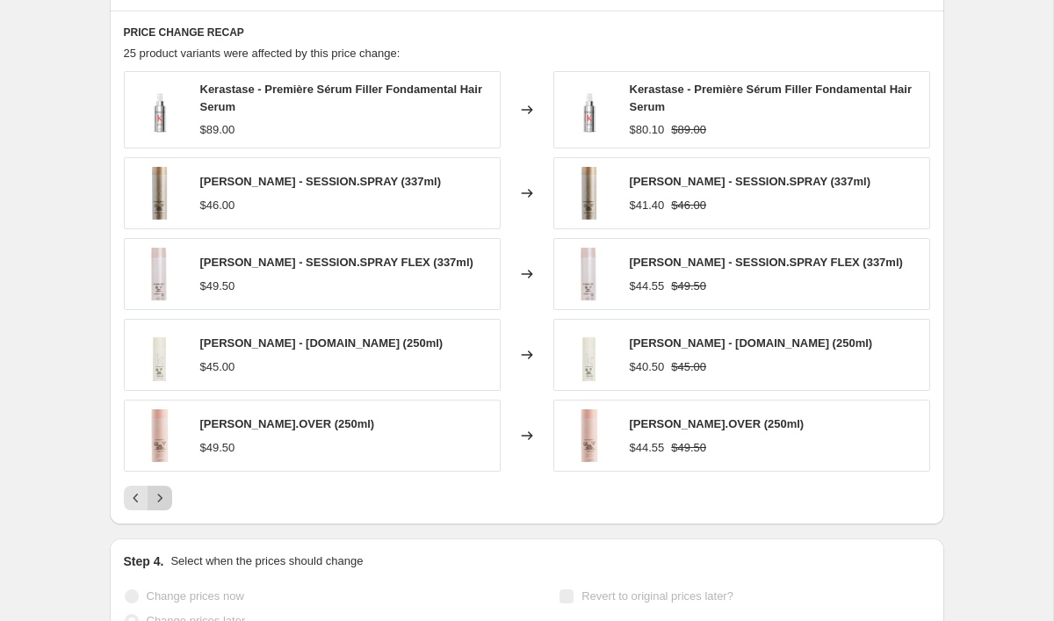
click at [160, 499] on icon "Next" at bounding box center [160, 498] width 18 height 18
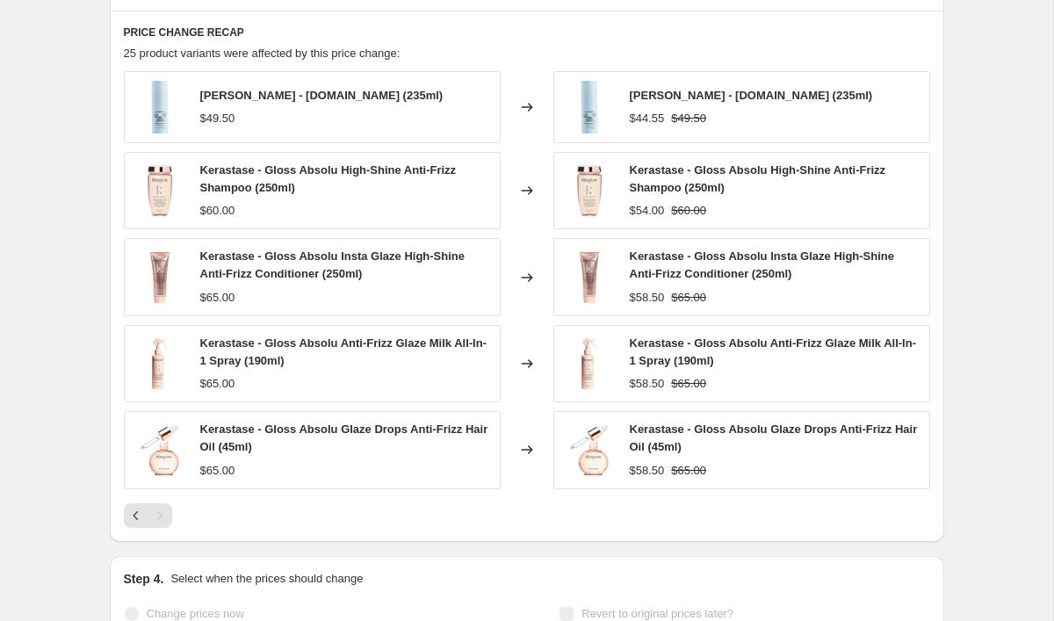
click at [160, 511] on div "Pagination" at bounding box center [160, 515] width 25 height 25
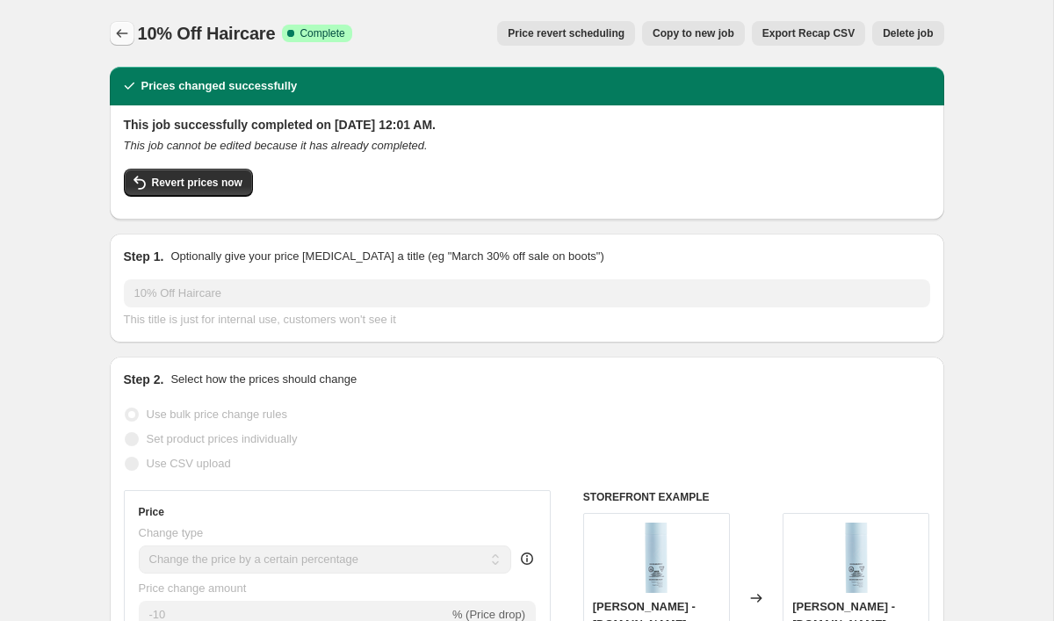
scroll to position [0, 0]
click at [119, 27] on icon "Price change jobs" at bounding box center [122, 34] width 18 height 18
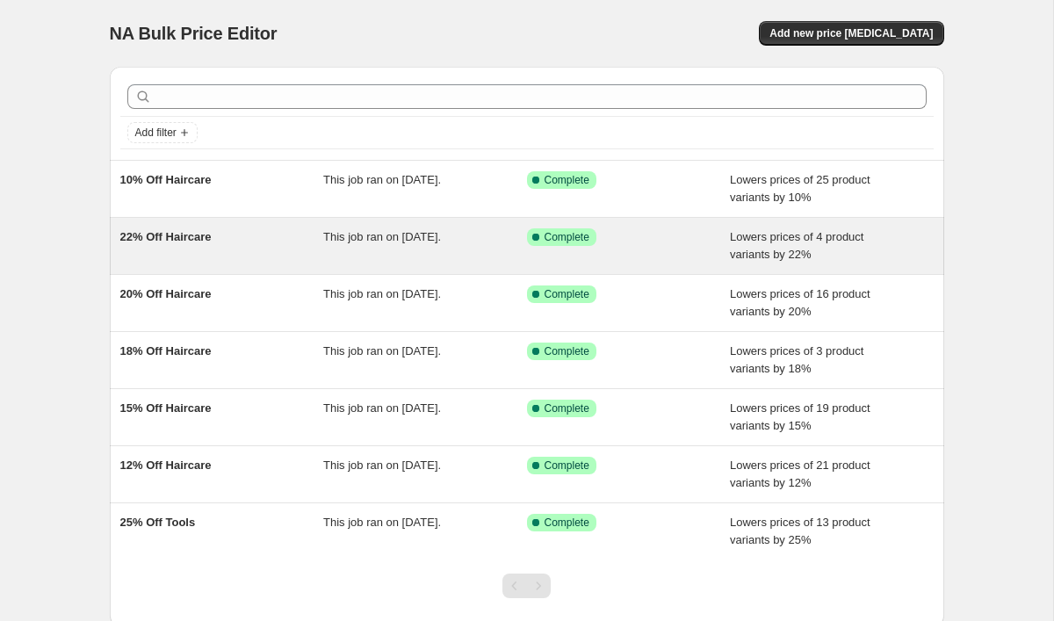
click at [299, 245] on div "22% Off Haircare" at bounding box center [222, 245] width 204 height 35
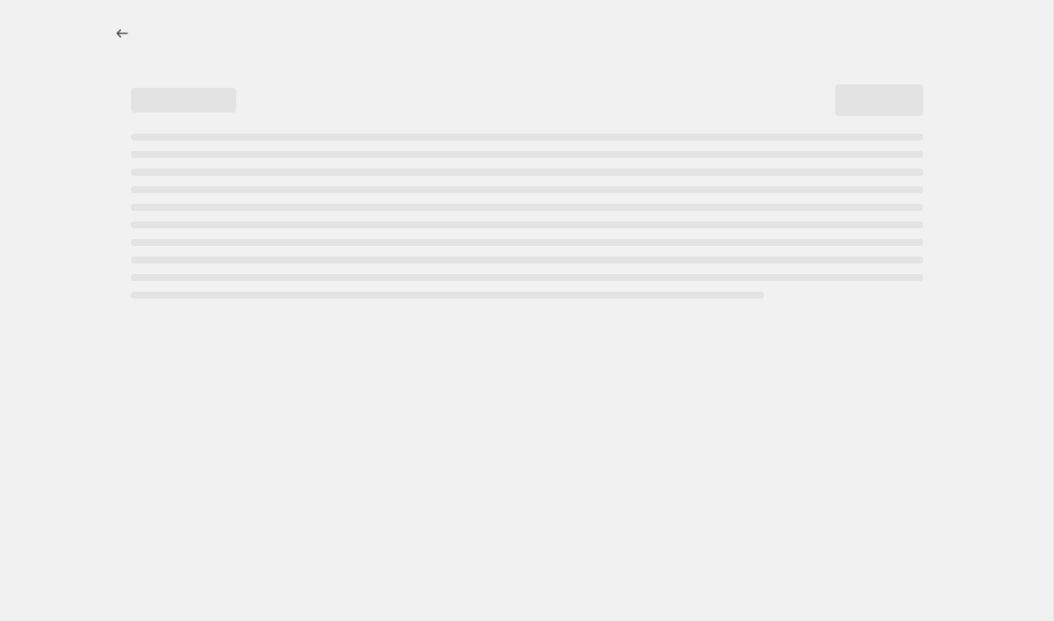
select select "percentage"
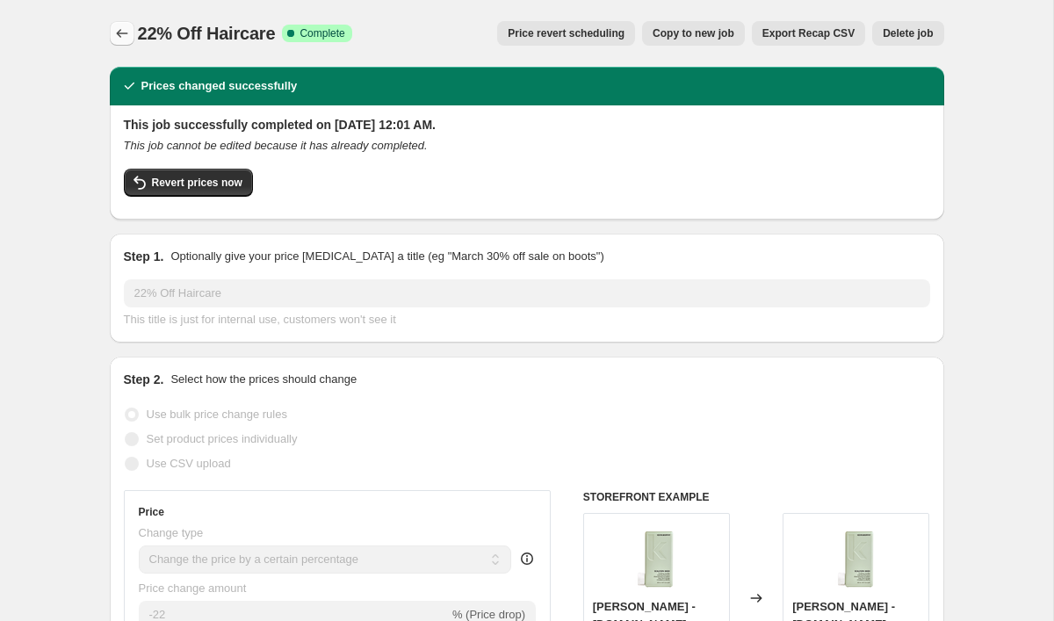
click at [119, 39] on icon "Price change jobs" at bounding box center [122, 34] width 18 height 18
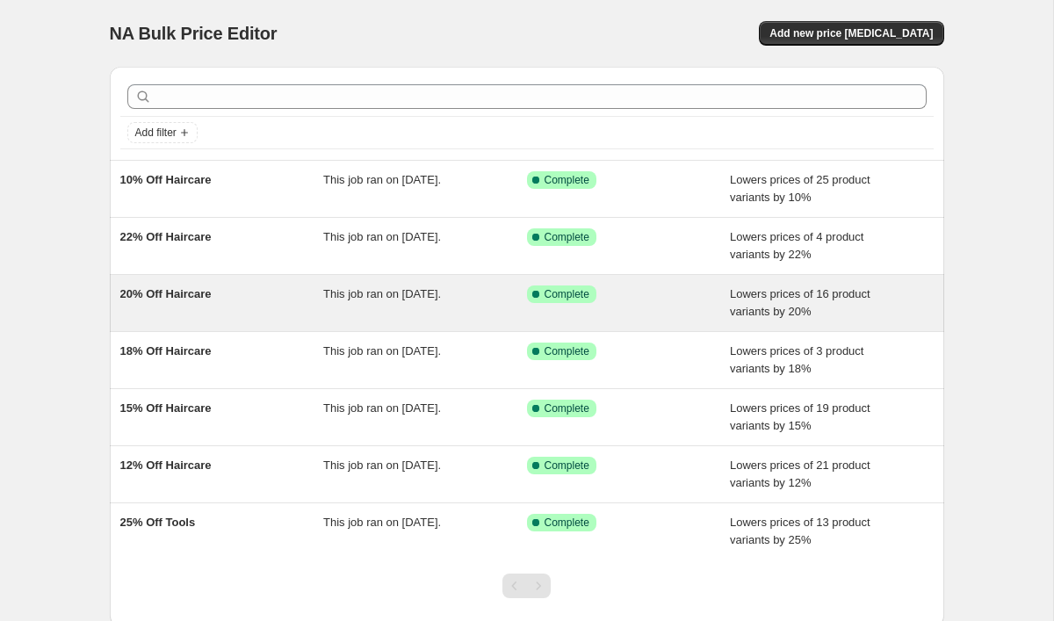
click at [288, 304] on div "20% Off Haircare" at bounding box center [222, 302] width 204 height 35
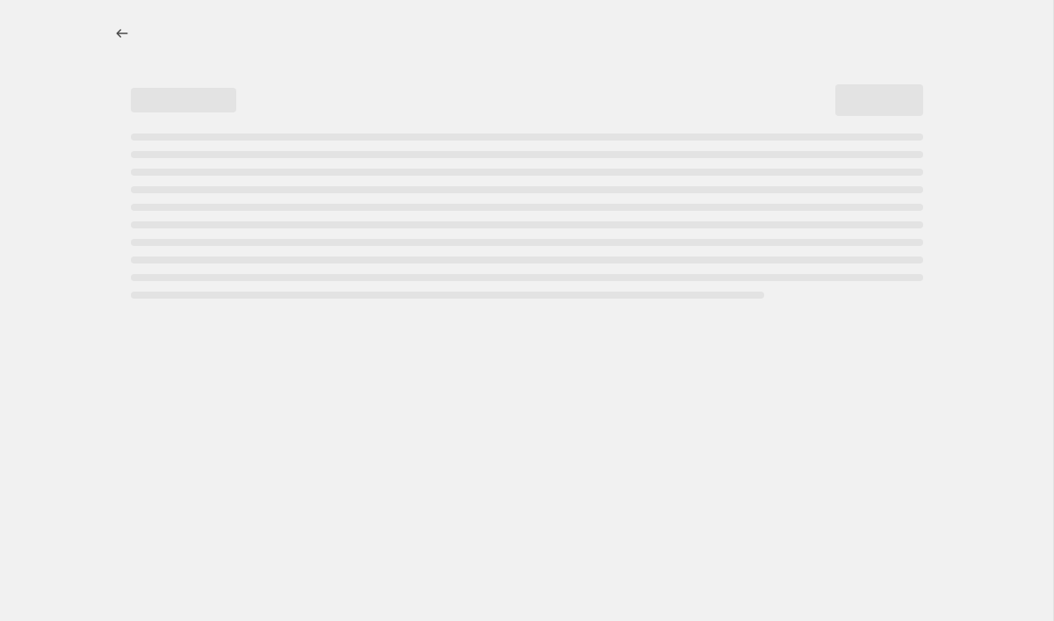
select select "percentage"
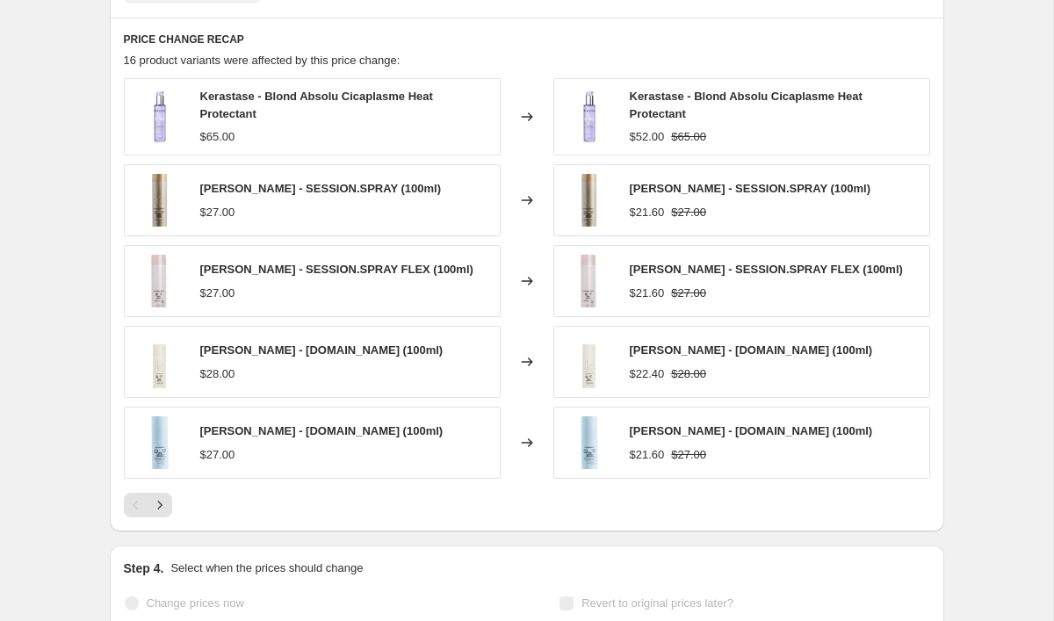
scroll to position [1182, 0]
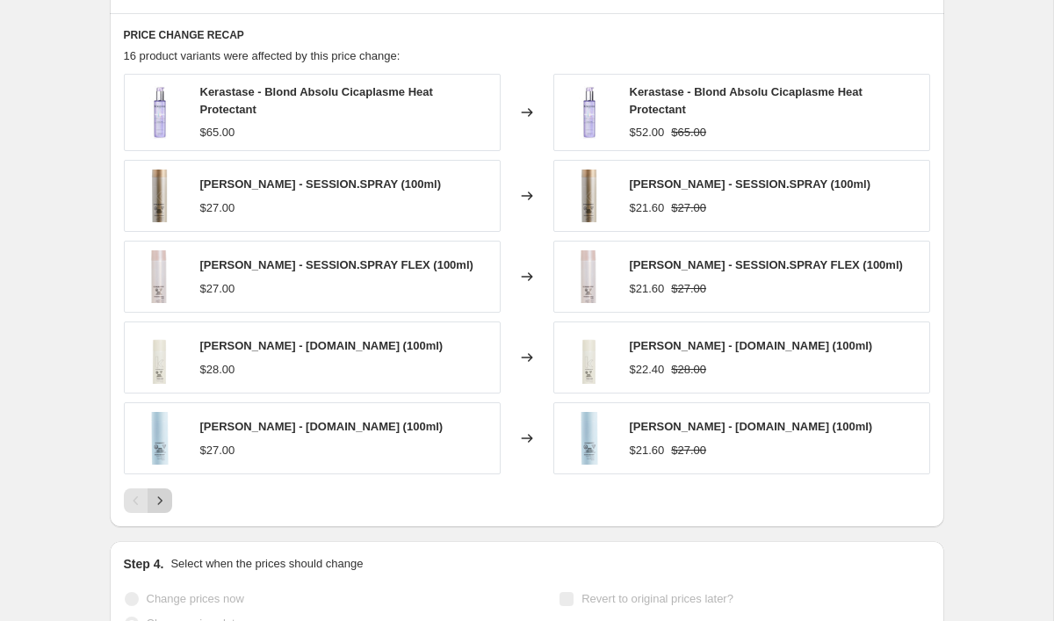
click at [162, 502] on icon "Next" at bounding box center [160, 501] width 18 height 18
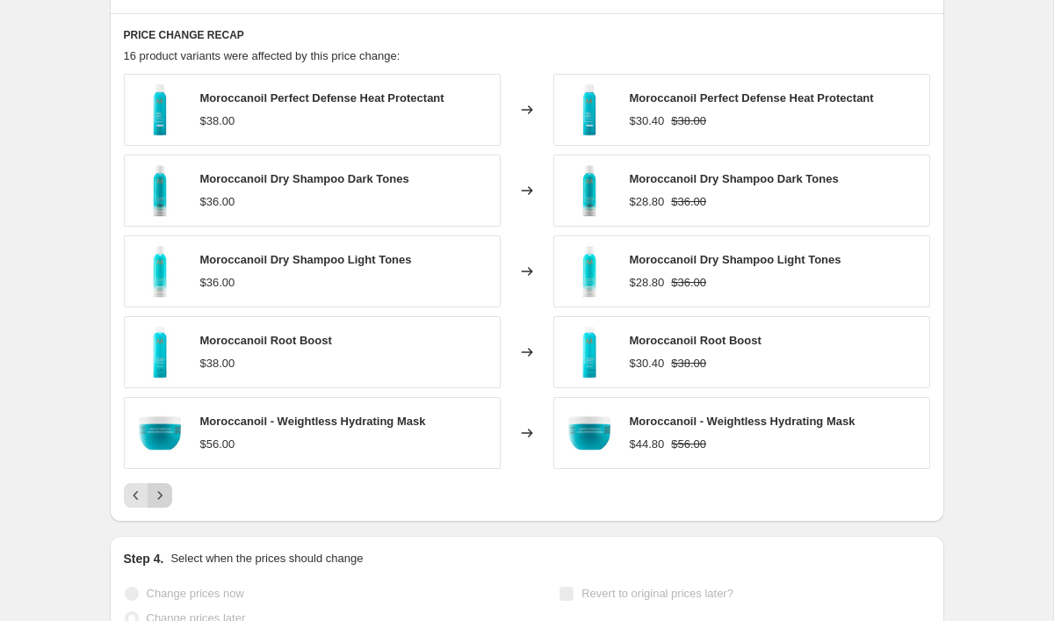
click at [162, 503] on icon "Next" at bounding box center [160, 495] width 18 height 18
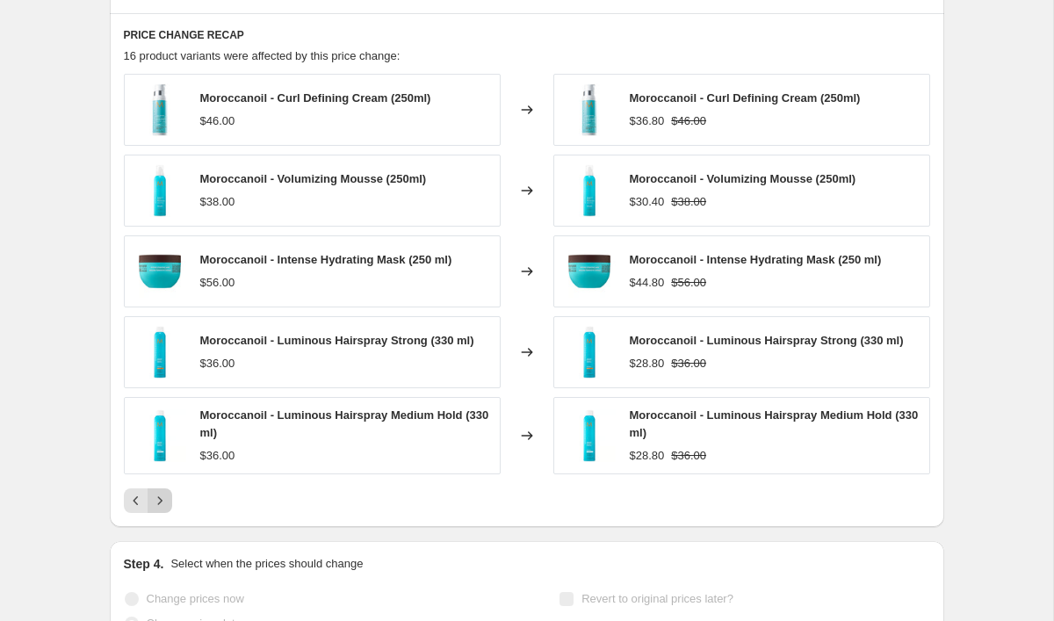
click at [162, 505] on icon "Next" at bounding box center [160, 501] width 18 height 18
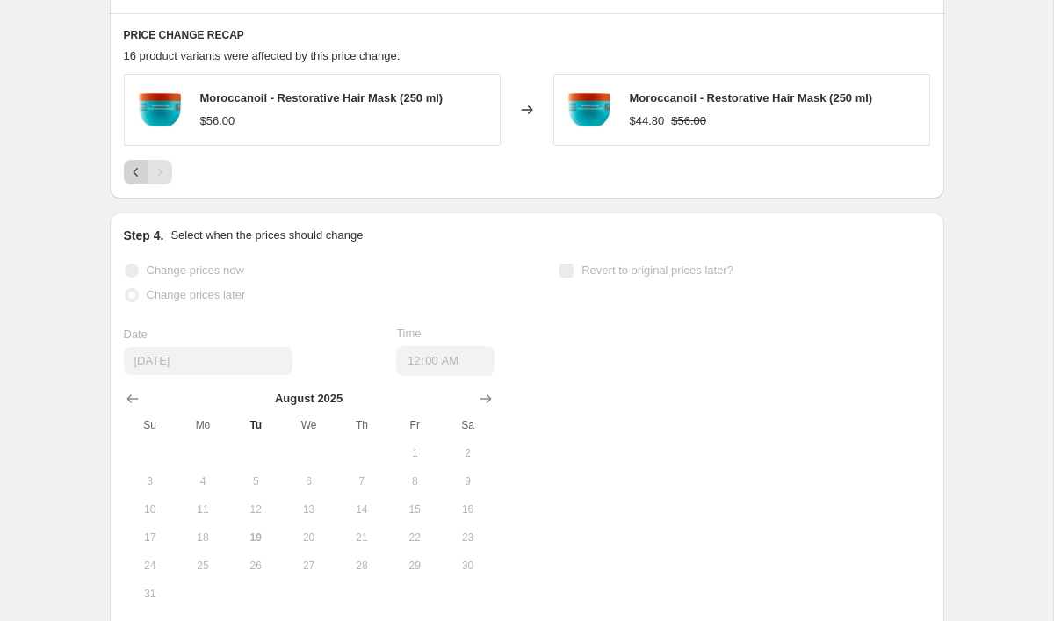
click at [135, 171] on icon "Previous" at bounding box center [136, 172] width 18 height 18
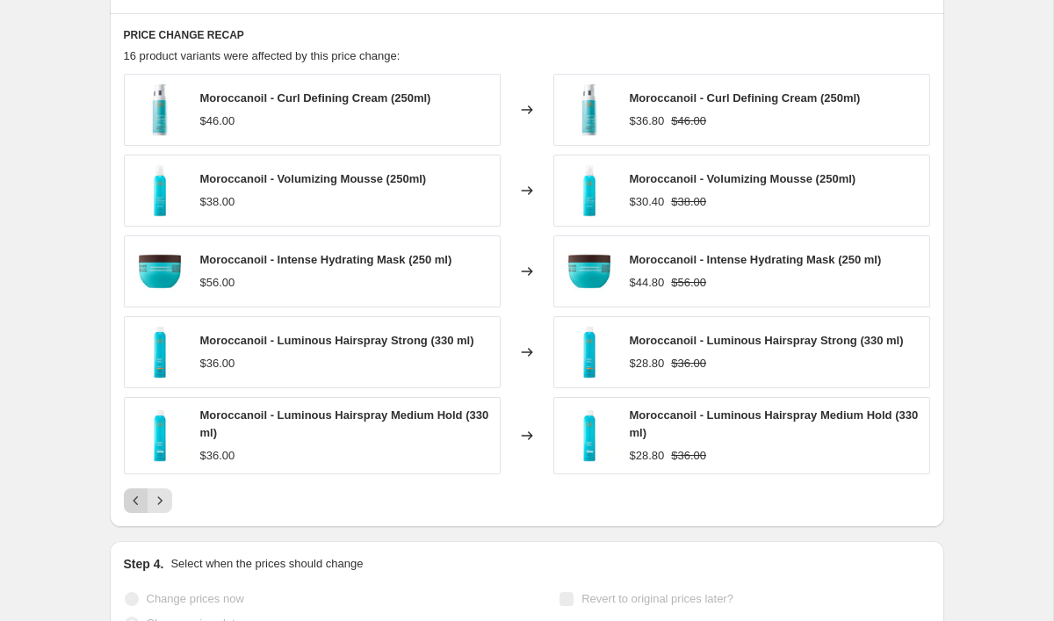
click at [135, 507] on icon "Previous" at bounding box center [136, 501] width 18 height 18
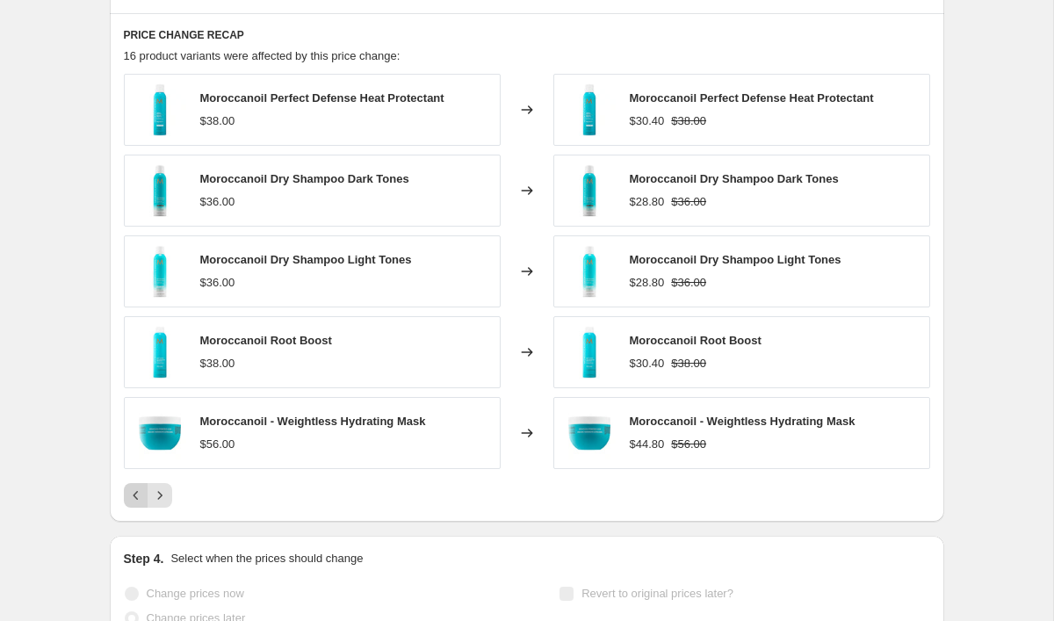
click at [136, 499] on icon "Previous" at bounding box center [135, 495] width 5 height 9
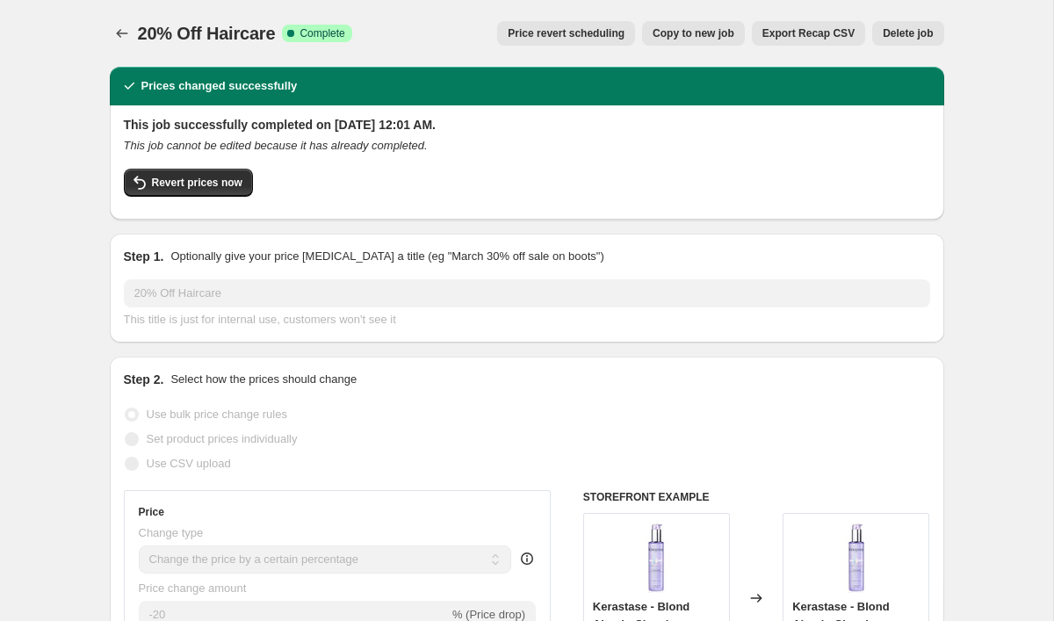
scroll to position [0, 0]
click at [120, 37] on icon "Price change jobs" at bounding box center [122, 34] width 18 height 18
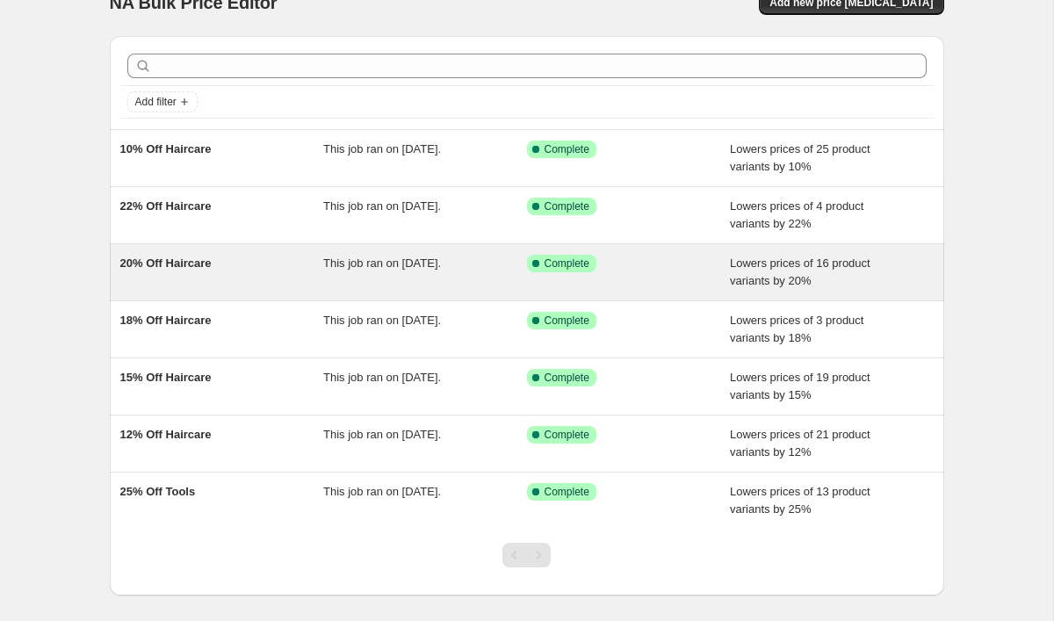
scroll to position [32, 0]
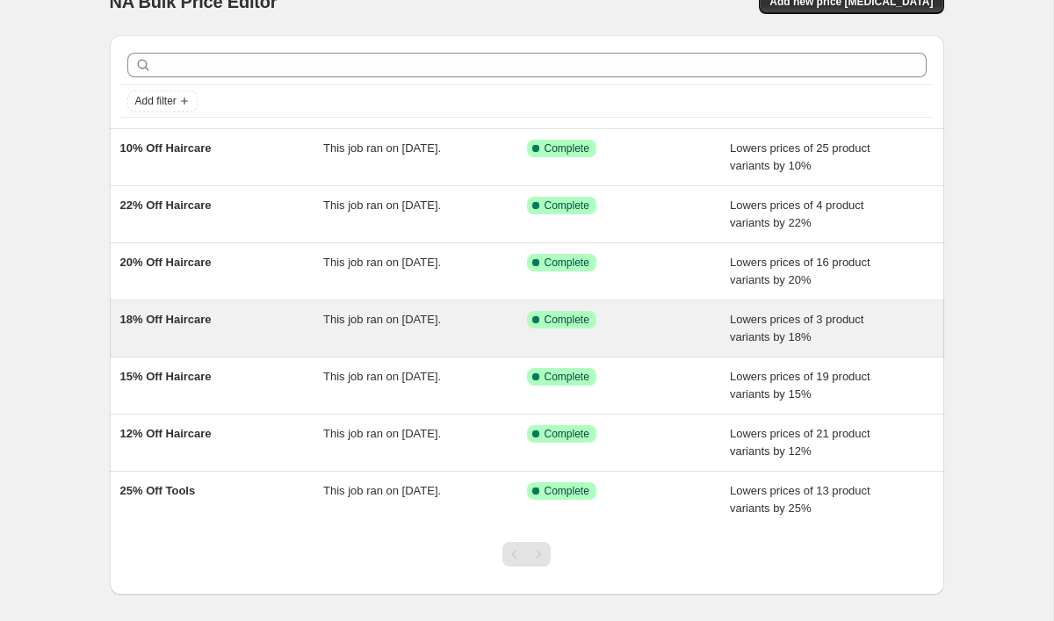
click at [191, 342] on div "18% Off Haircare" at bounding box center [222, 328] width 204 height 35
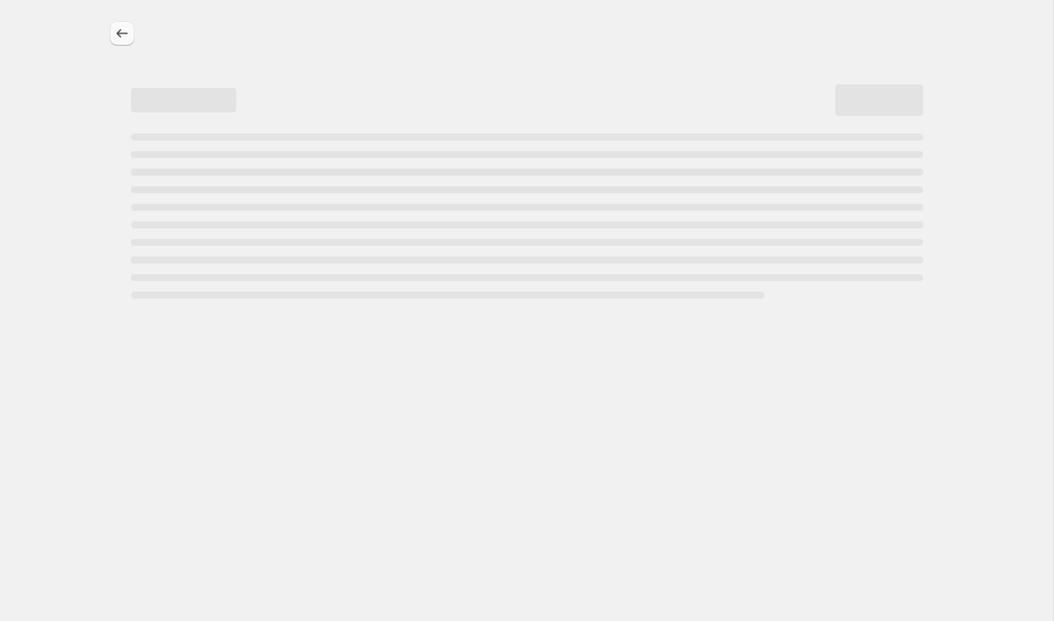
select select "percentage"
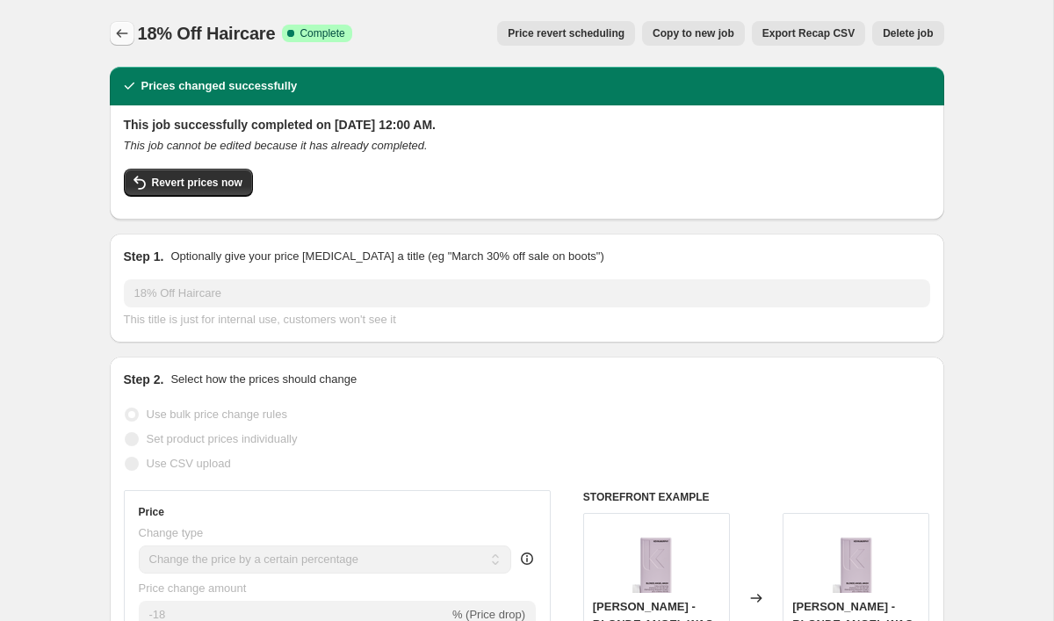
click at [118, 38] on icon "Price change jobs" at bounding box center [122, 34] width 18 height 18
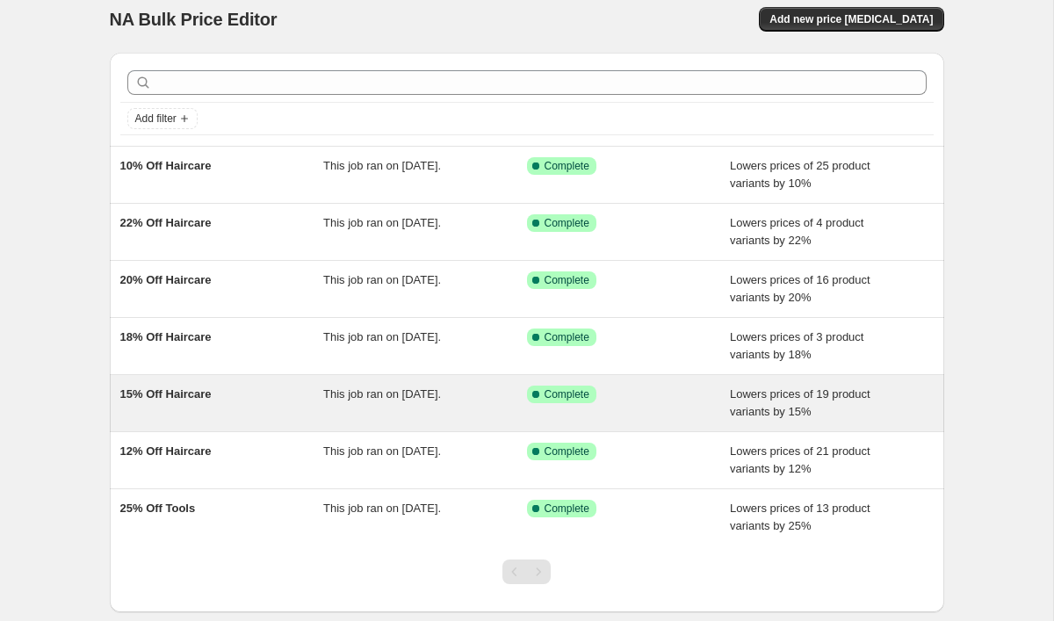
scroll to position [17, 0]
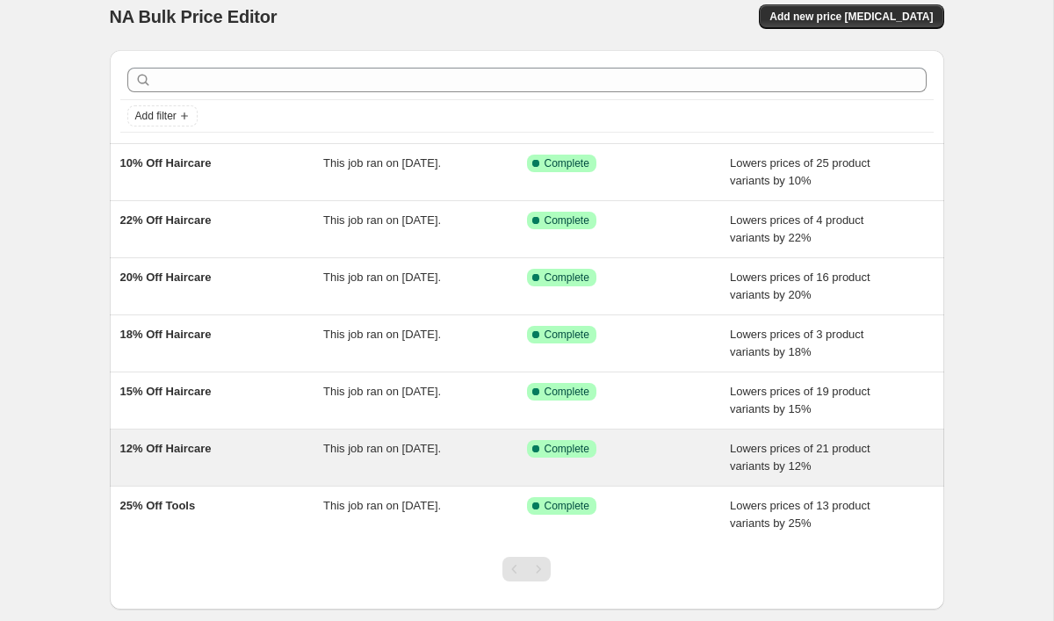
click at [212, 475] on div "12% Off Haircare This job ran on [DATE]. Success Complete Complete Lowers price…" at bounding box center [527, 457] width 834 height 56
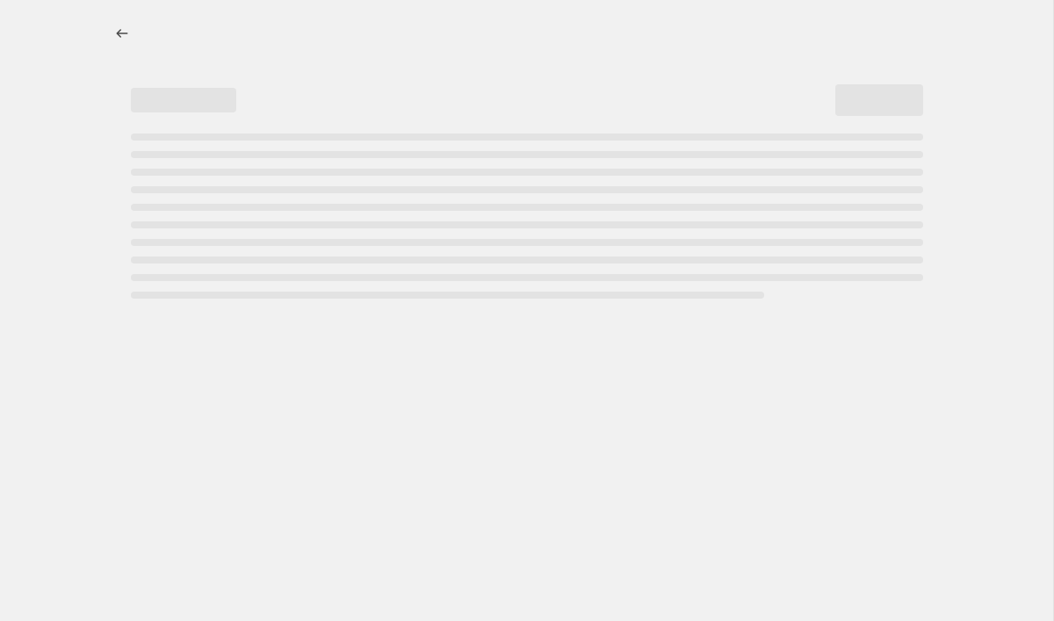
select select "percentage"
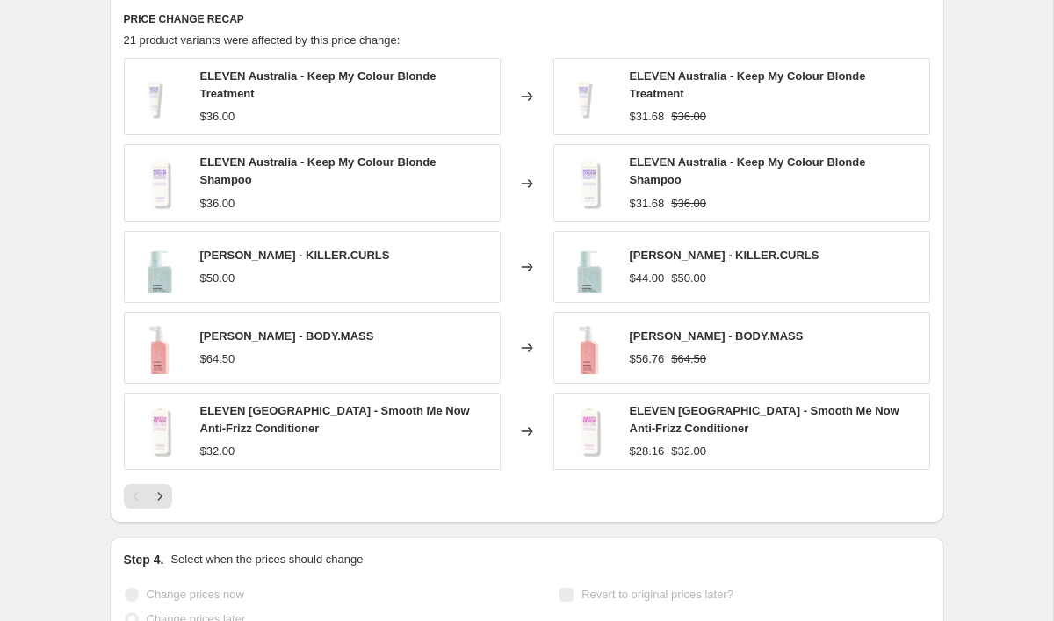
scroll to position [1184, 0]
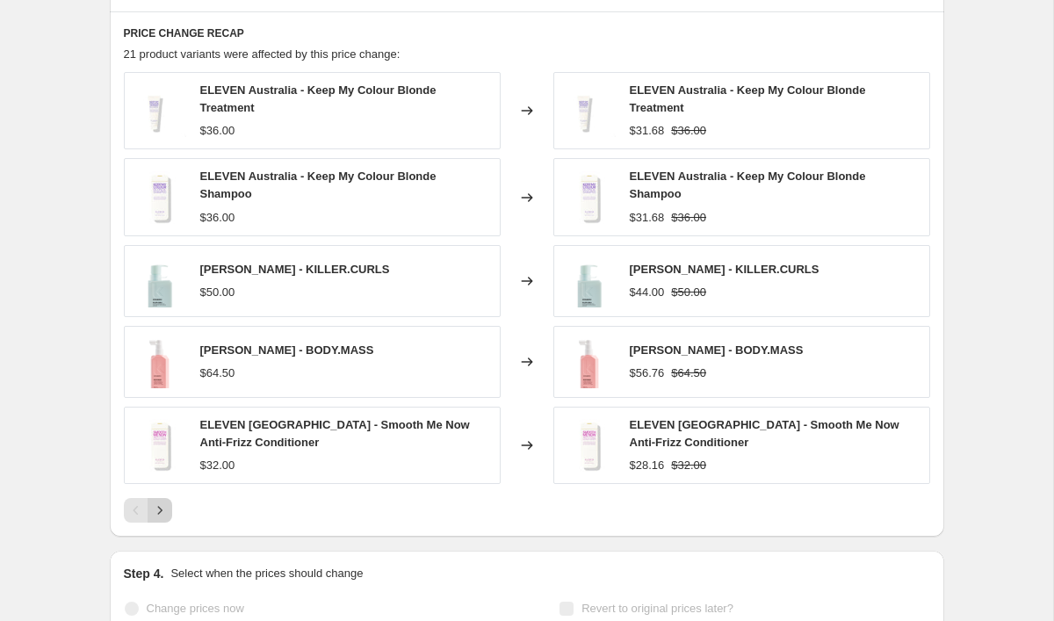
click at [160, 507] on icon "Next" at bounding box center [160, 510] width 18 height 18
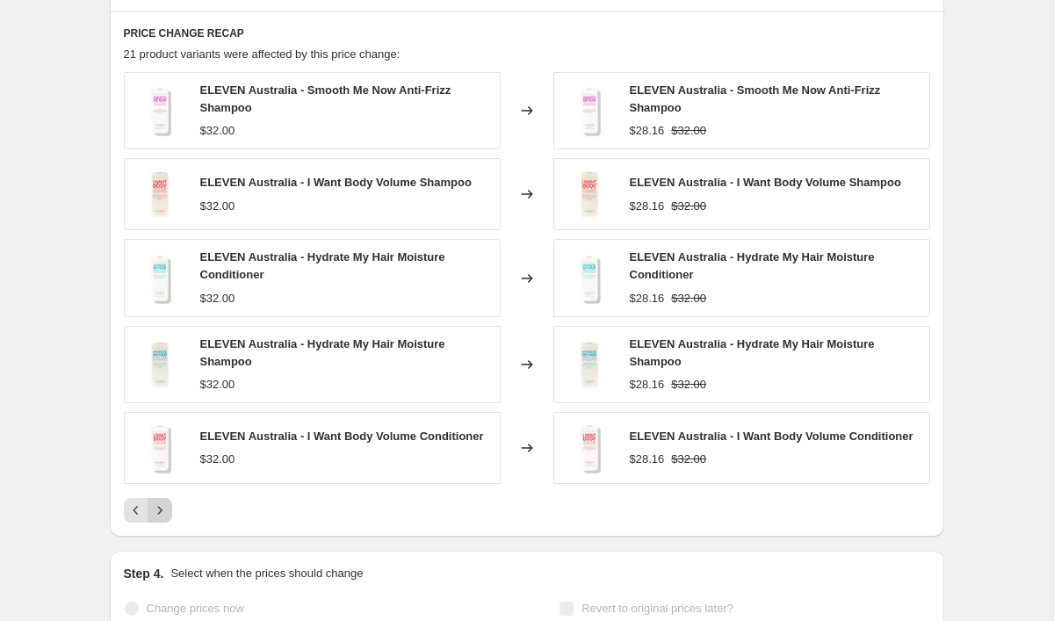
click at [160, 507] on icon "Next" at bounding box center [160, 510] width 18 height 18
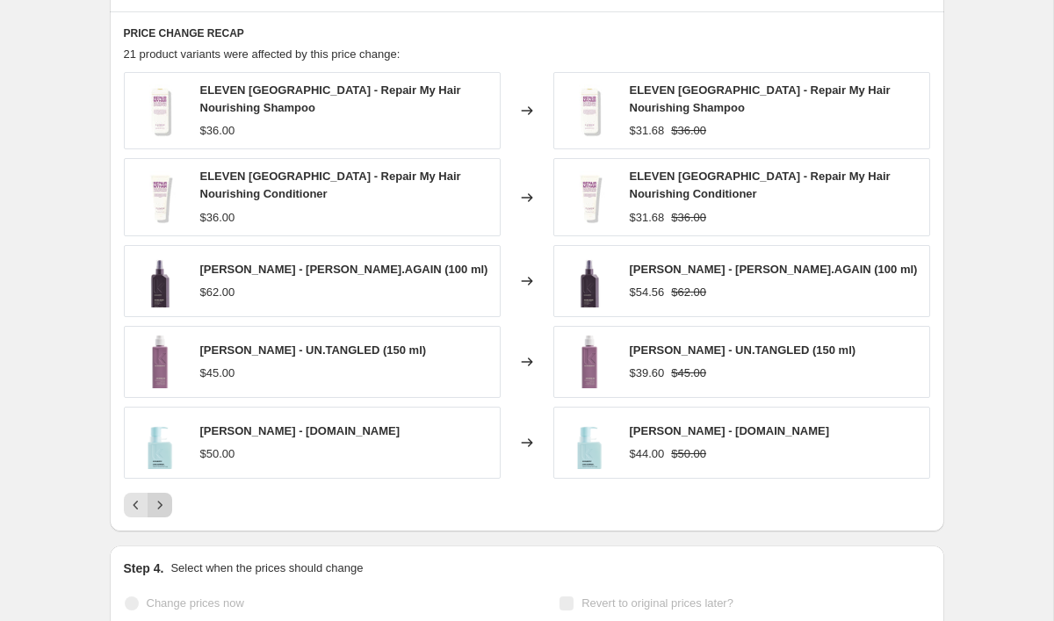
click at [165, 503] on icon "Next" at bounding box center [160, 505] width 18 height 18
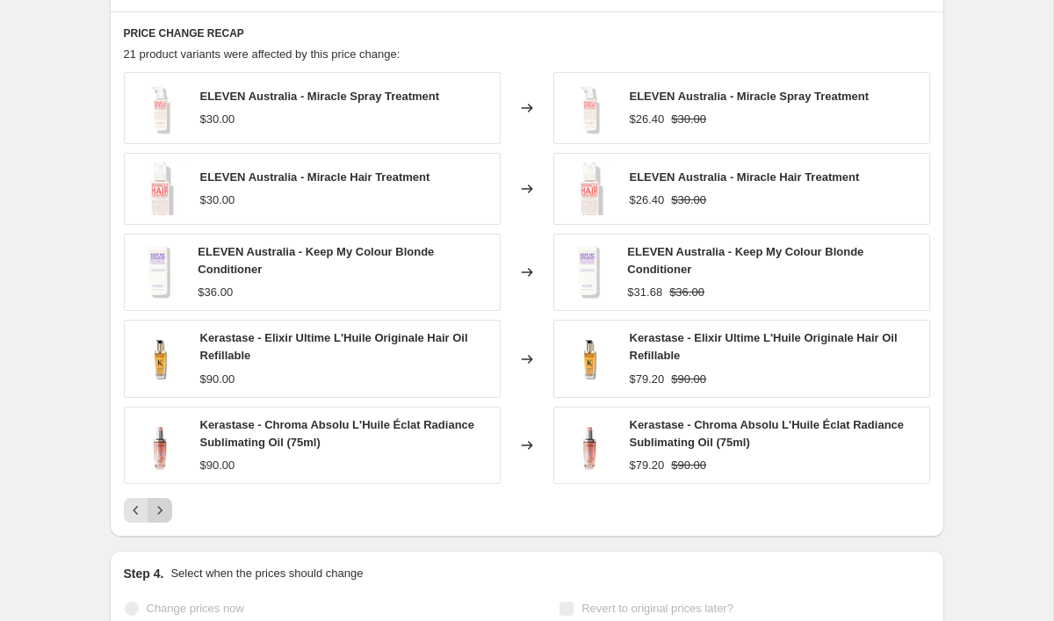
click at [161, 513] on icon "Next" at bounding box center [160, 510] width 18 height 18
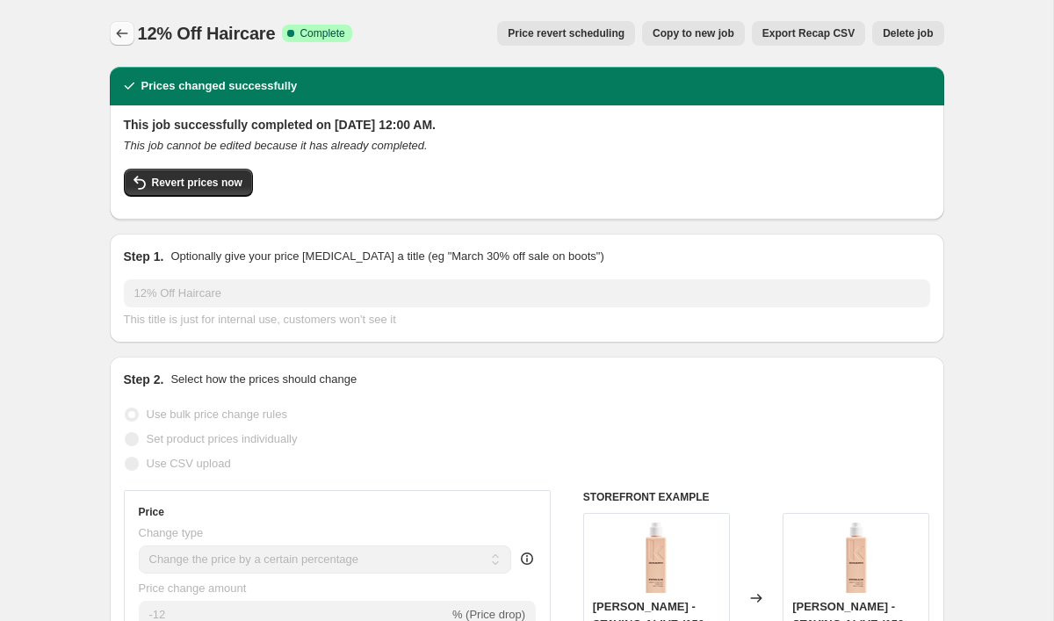
scroll to position [0, 0]
click at [124, 38] on icon "Price change jobs" at bounding box center [122, 34] width 18 height 18
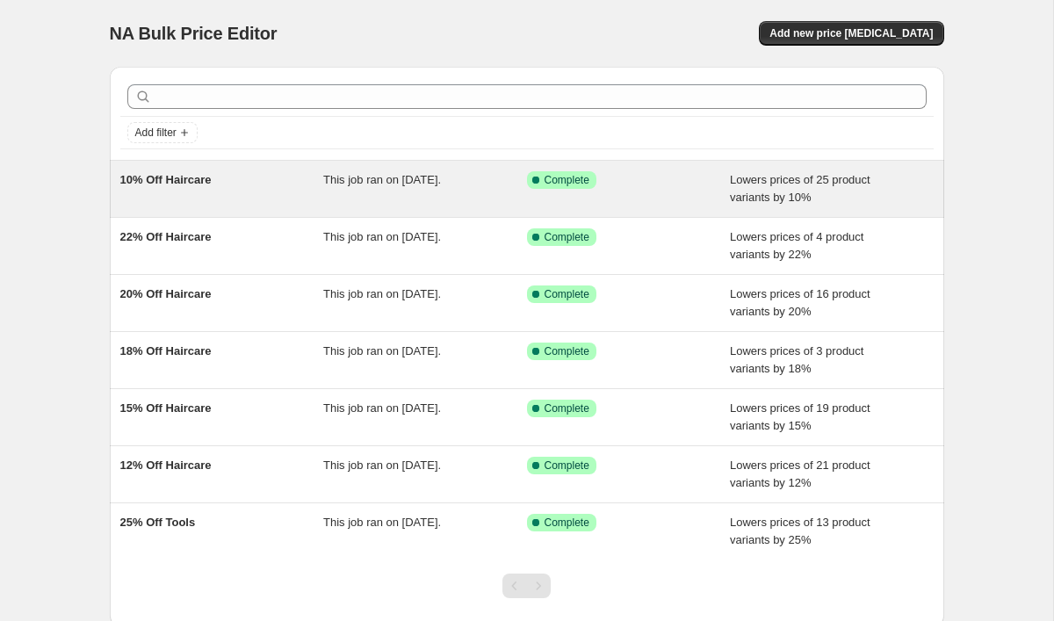
click at [371, 201] on div "This job ran on [DATE]." at bounding box center [425, 188] width 204 height 35
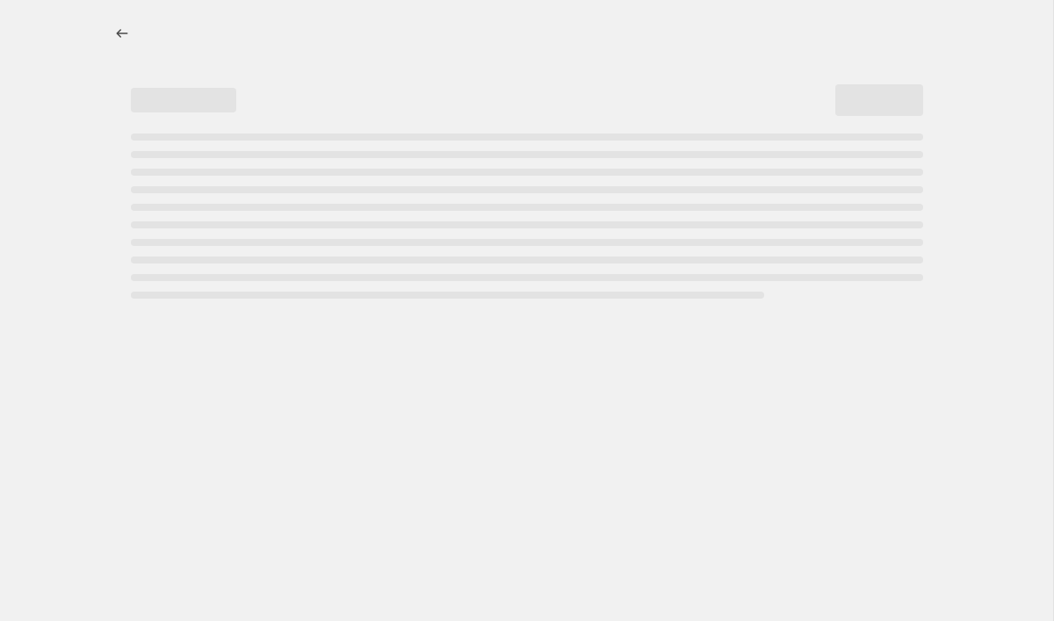
select select "percentage"
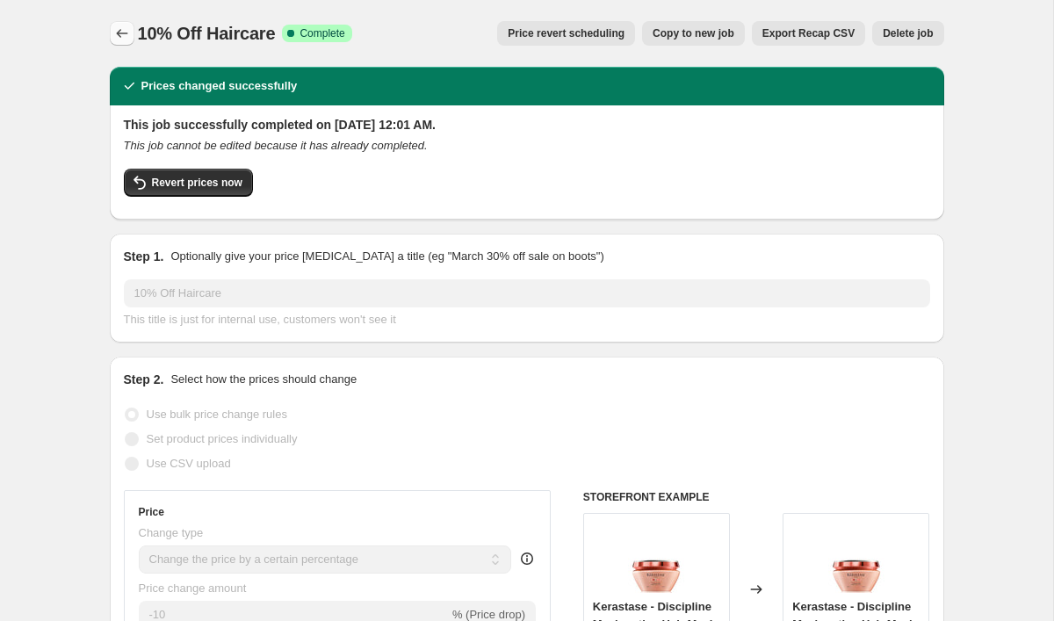
click at [119, 37] on icon "Price change jobs" at bounding box center [122, 34] width 18 height 18
